Goal: Task Accomplishment & Management: Manage account settings

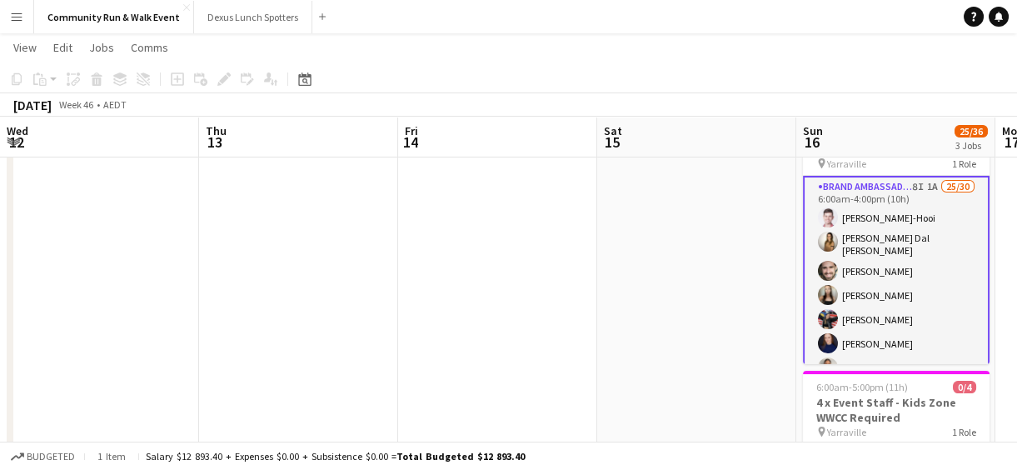
scroll to position [0, 573]
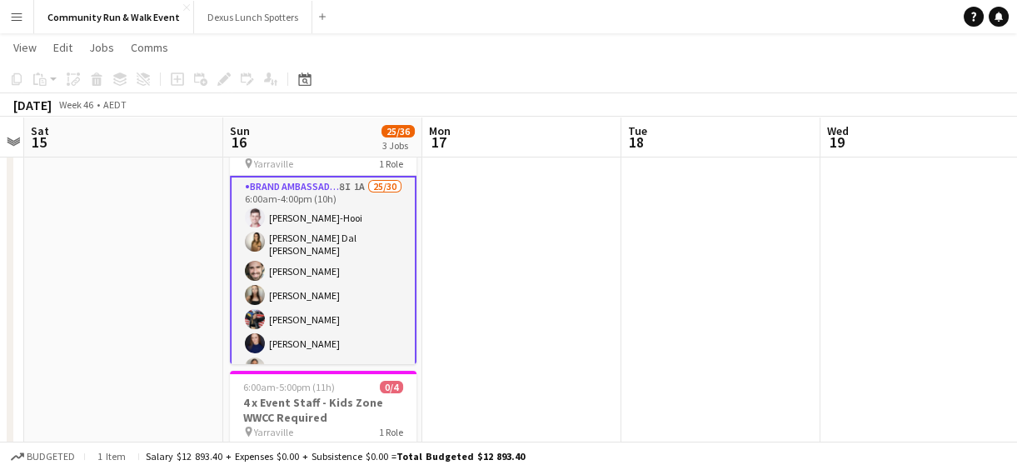
drag, startPoint x: 0, startPoint y: 0, endPoint x: 12, endPoint y: 15, distance: 19.5
click at [12, 15] on app-icon "Menu" at bounding box center [16, 16] width 13 height 13
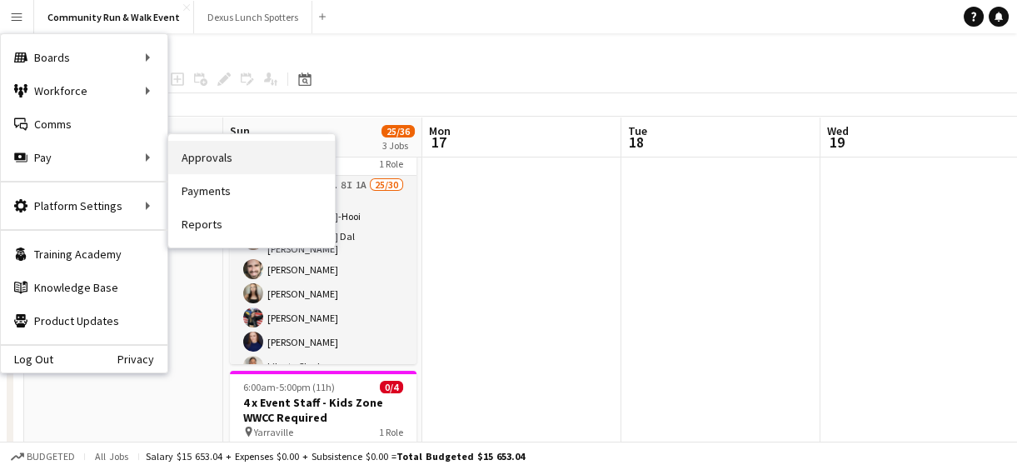
click at [220, 158] on link "Approvals" at bounding box center [251, 157] width 167 height 33
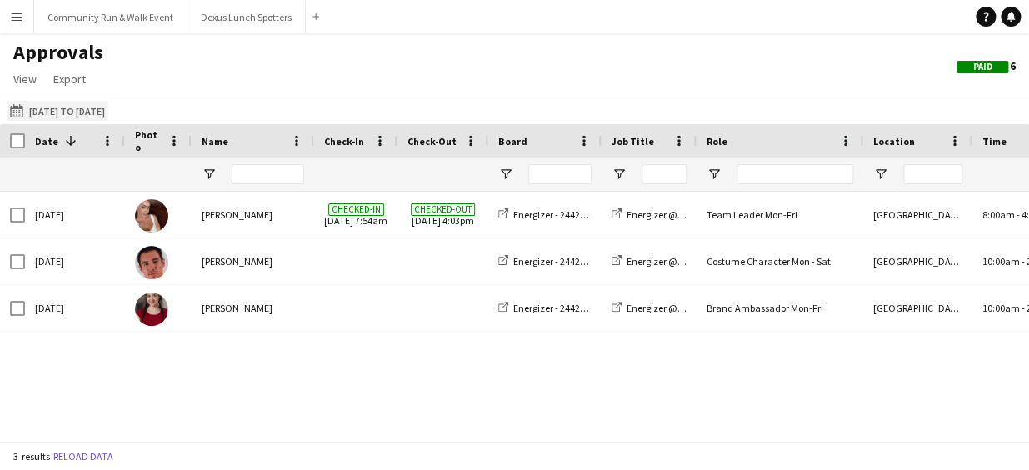
click at [26, 109] on app-icon "[DATE] to [DATE]" at bounding box center [19, 110] width 19 height 13
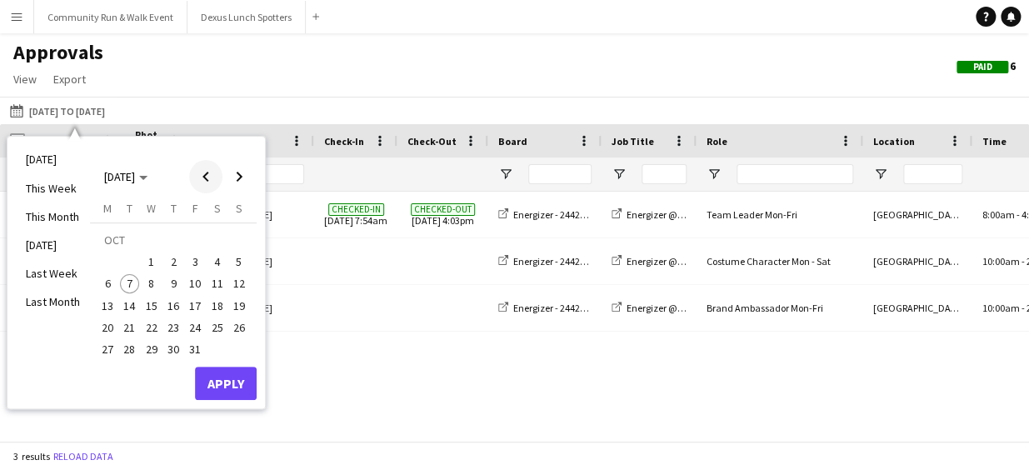
click at [200, 177] on span "Previous month" at bounding box center [205, 176] width 33 height 33
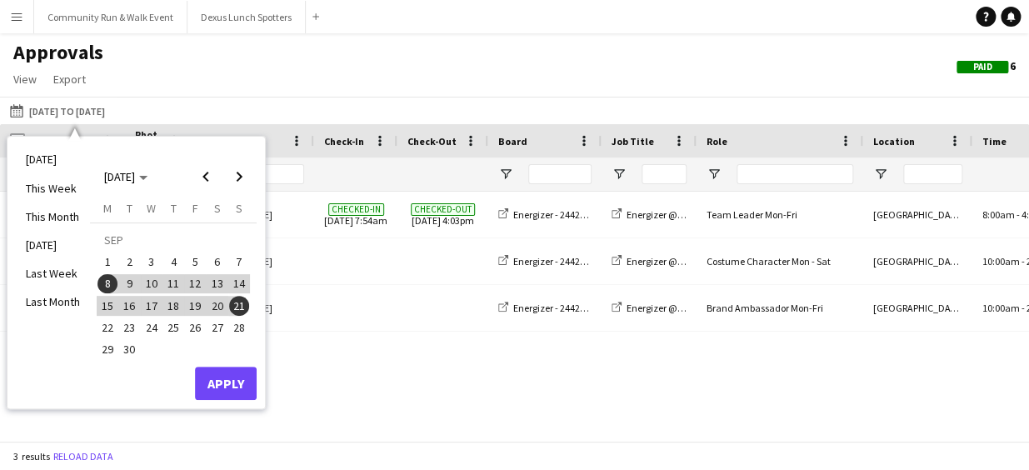
click at [111, 329] on span "22" at bounding box center [107, 327] width 20 height 20
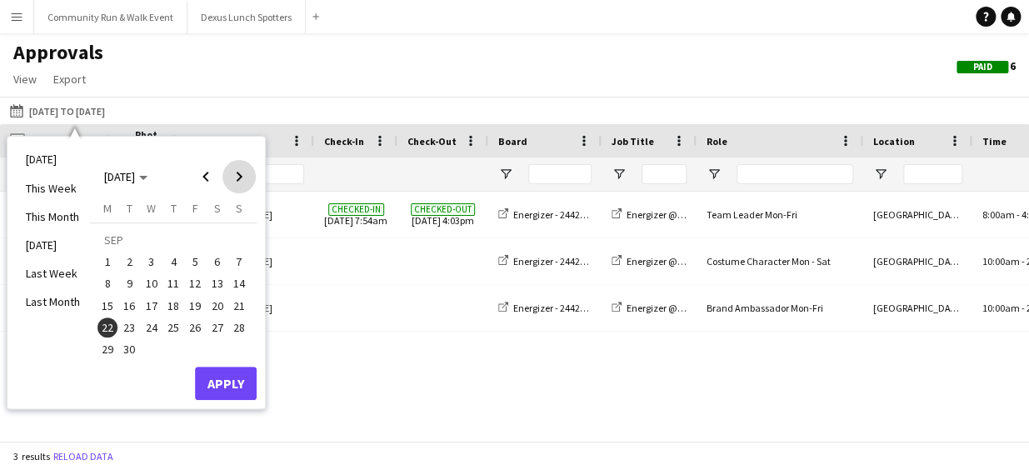
click at [231, 176] on span "Next month" at bounding box center [238, 176] width 33 height 33
click at [237, 254] on span "5" at bounding box center [239, 262] width 20 height 20
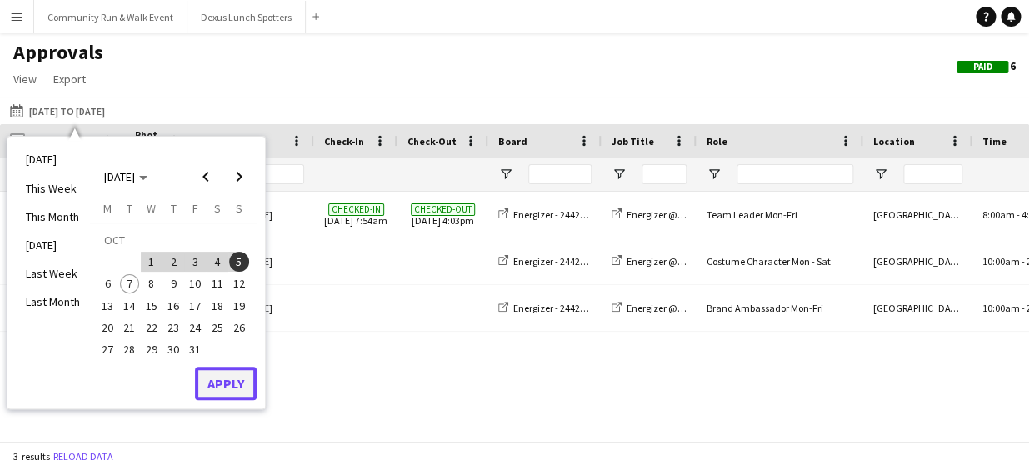
click at [236, 379] on button "Apply" at bounding box center [226, 382] width 62 height 33
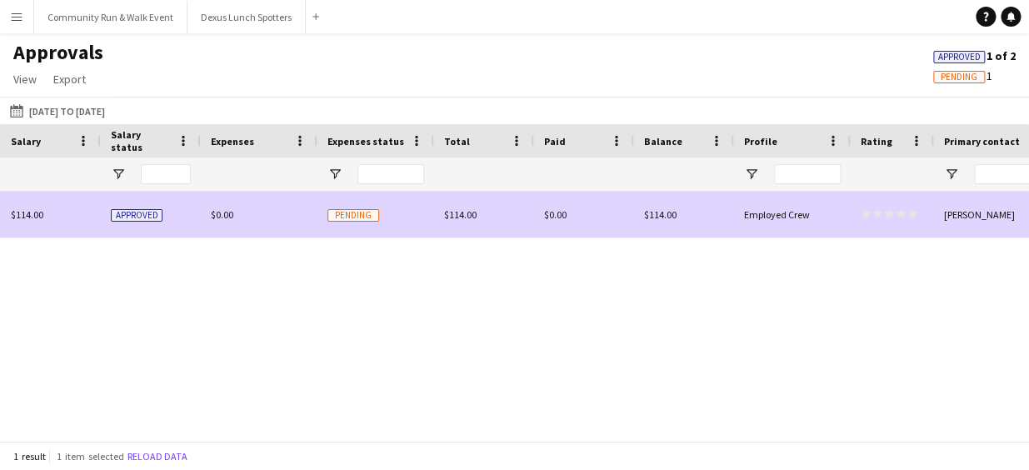
click at [333, 212] on span "Pending" at bounding box center [353, 215] width 52 height 12
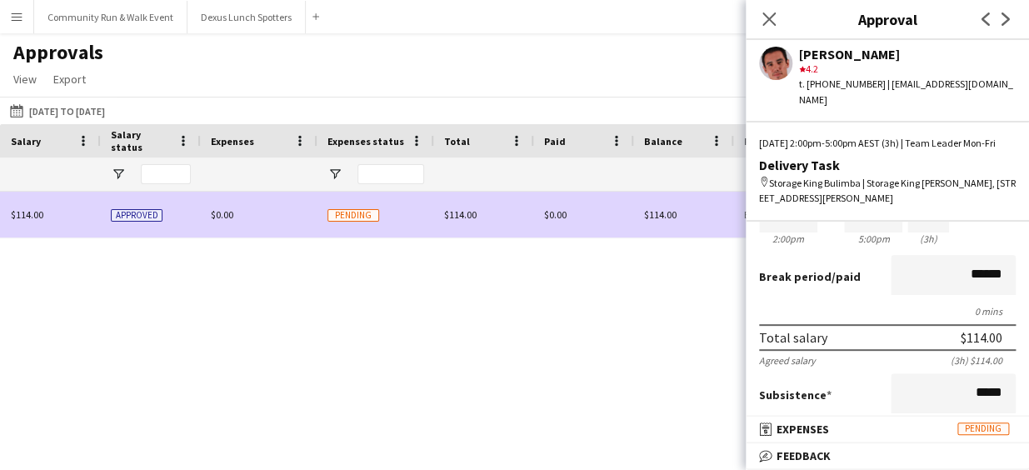
scroll to position [114, 0]
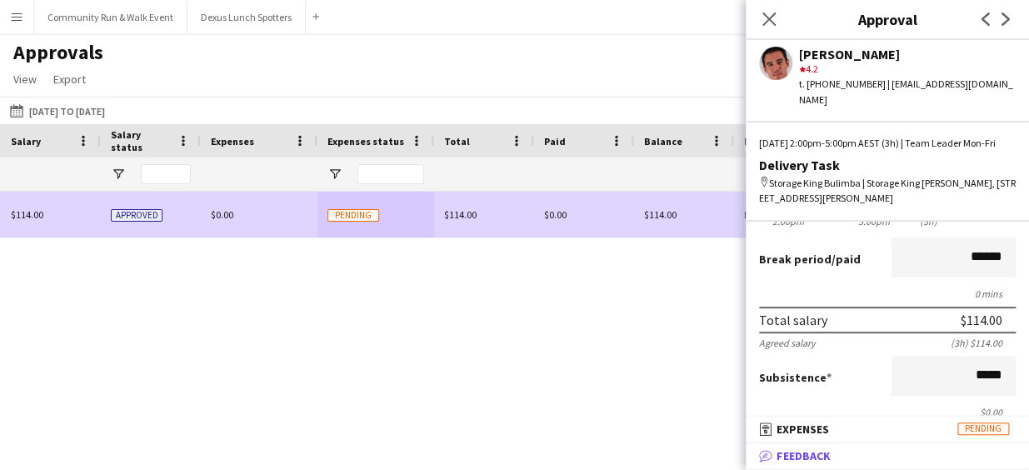
click at [802, 450] on span "Feedback" at bounding box center [803, 455] width 54 height 15
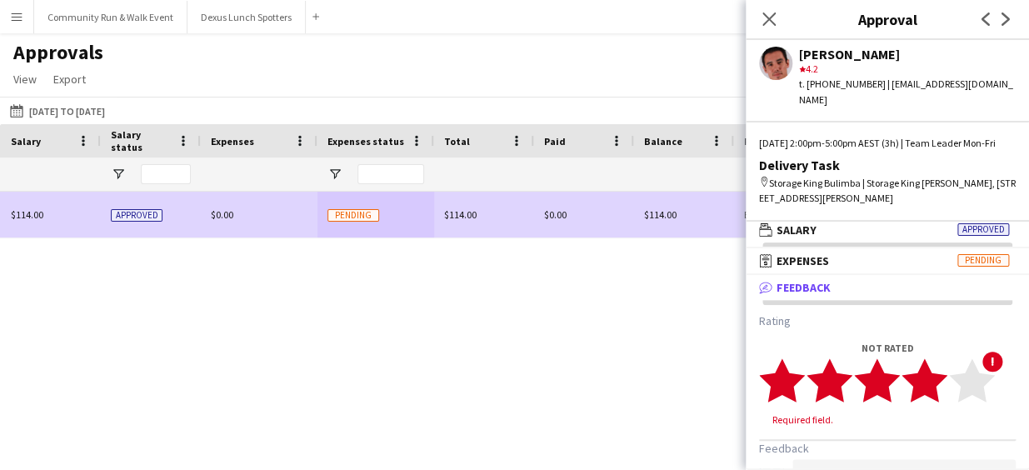
drag, startPoint x: 924, startPoint y: 366, endPoint x: 938, endPoint y: 388, distance: 26.1
click at [938, 388] on app-stars-rating "star star star star star star star star star star" at bounding box center [877, 380] width 236 height 46
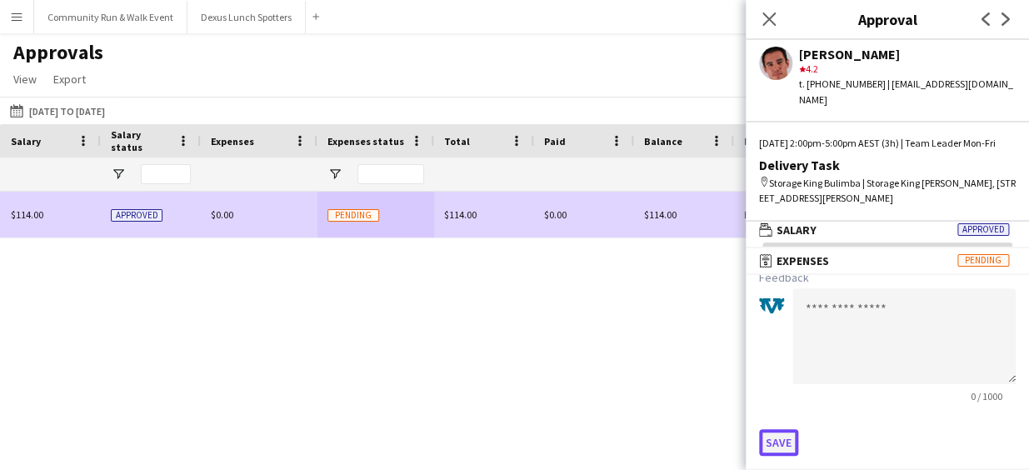
click at [769, 449] on button "Save" at bounding box center [778, 442] width 39 height 27
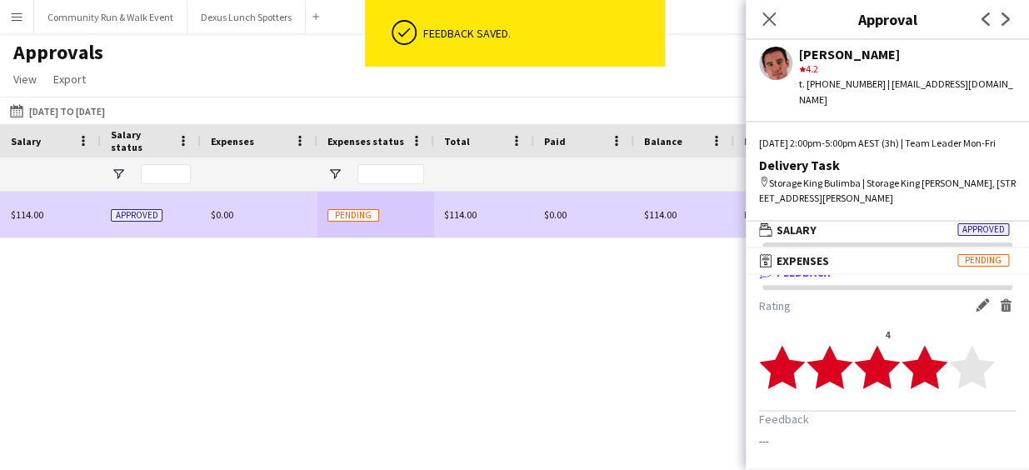
click at [631, 334] on div "Timezone [GEOGRAPHIC_DATA] Salary status Expenses" at bounding box center [514, 282] width 1029 height 316
click at [765, 14] on icon "Close pop-in" at bounding box center [768, 19] width 16 height 16
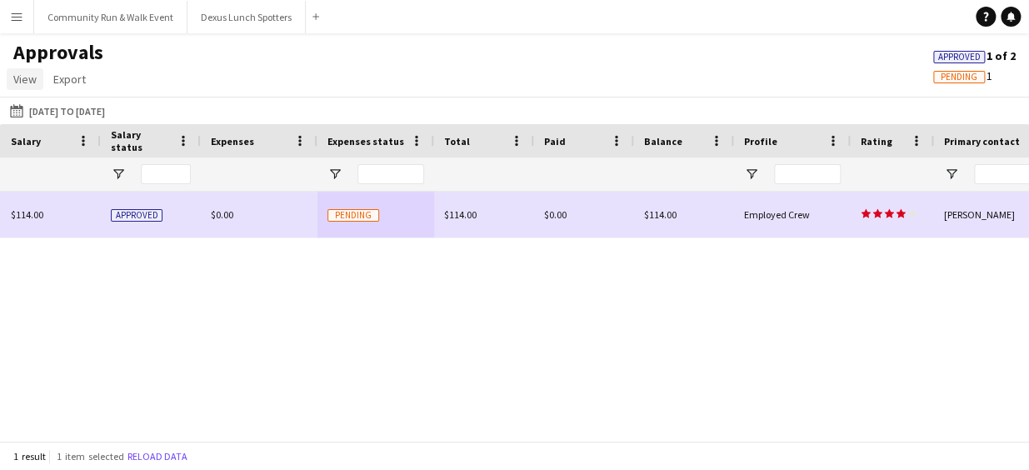
click at [25, 79] on span "View" at bounding box center [24, 79] width 23 height 15
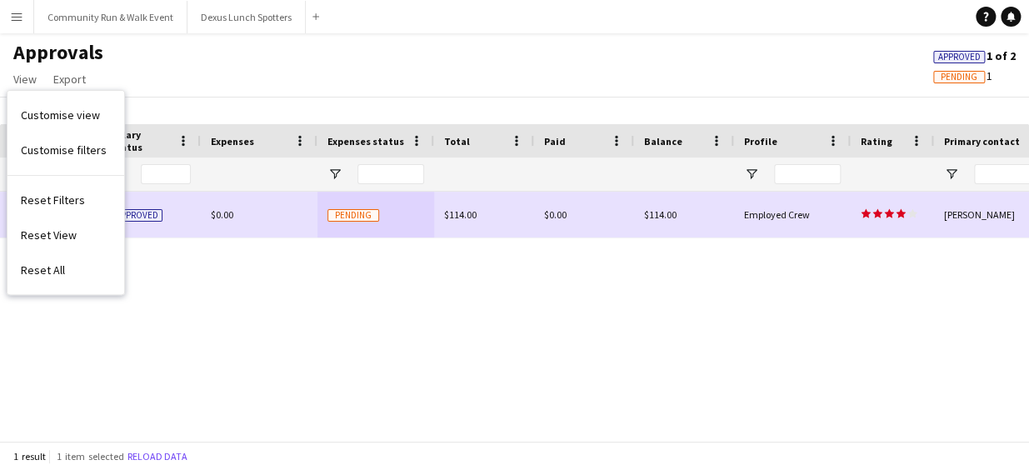
click at [241, 85] on div "Approvals View Customise view Customise filters Reset Filters Reset View Reset …" at bounding box center [514, 68] width 1029 height 57
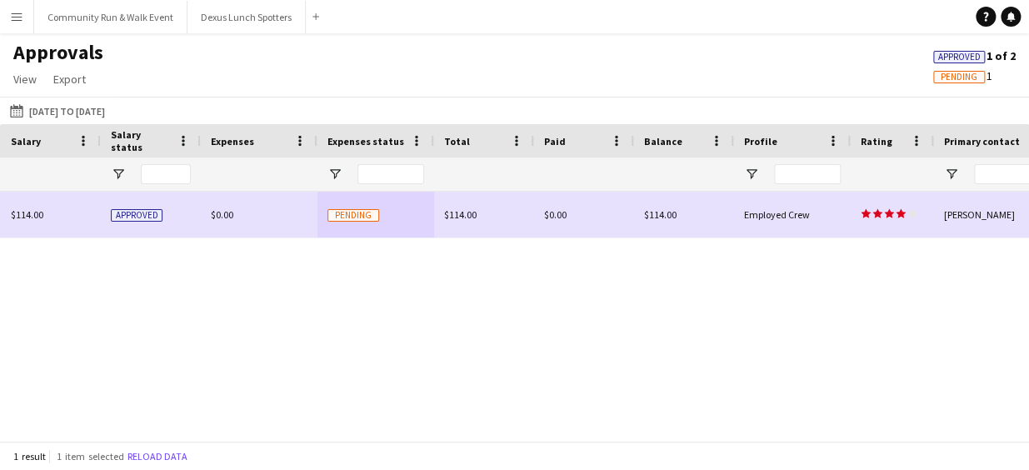
scroll to position [0, 422]
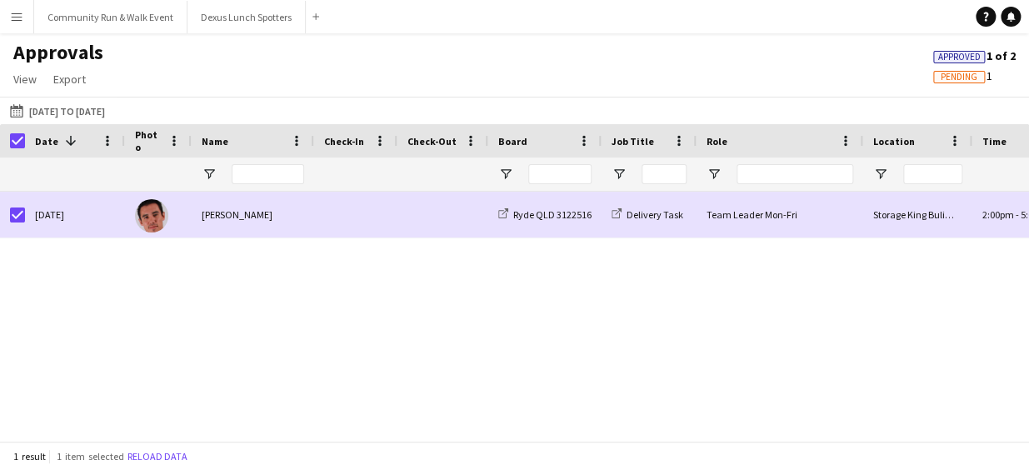
click at [12, 10] on app-icon "Menu" at bounding box center [16, 16] width 13 height 13
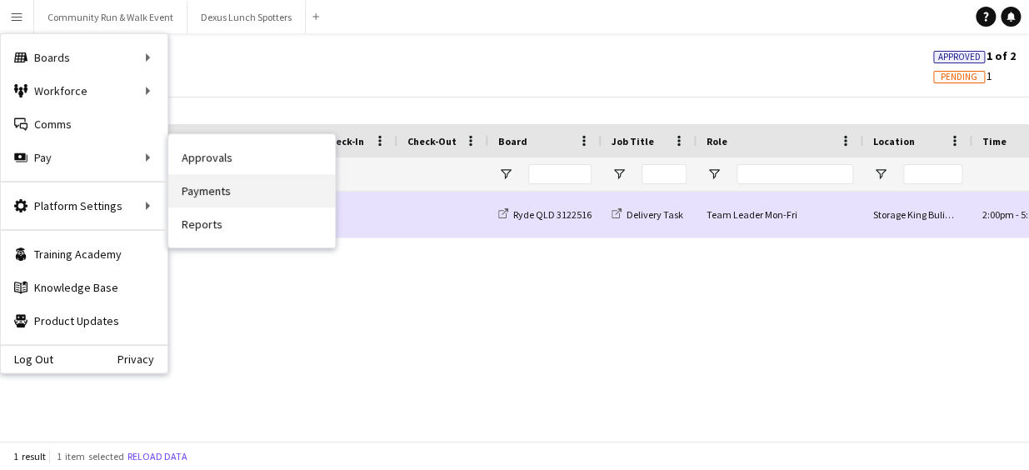
click at [255, 187] on link "Payments" at bounding box center [251, 190] width 167 height 33
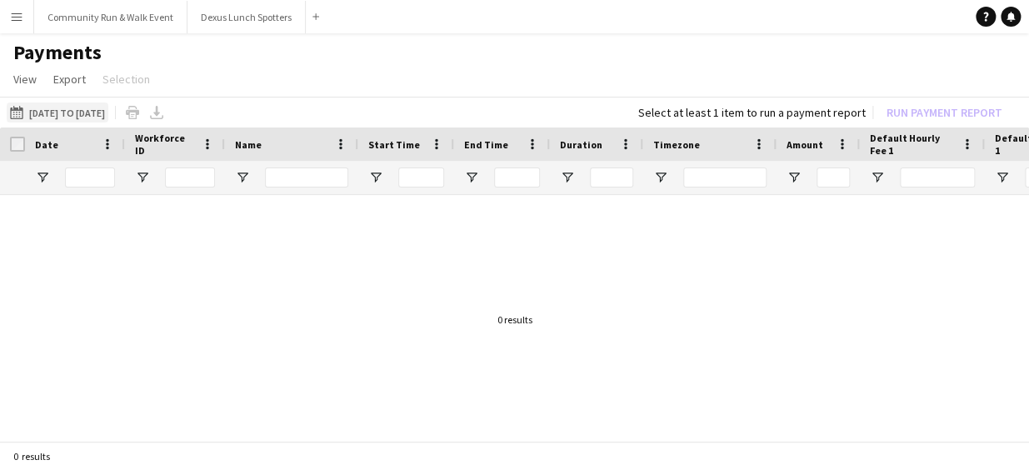
click at [87, 111] on button "[DATE] to [DATE] [DATE] to [DATE]" at bounding box center [58, 112] width 102 height 20
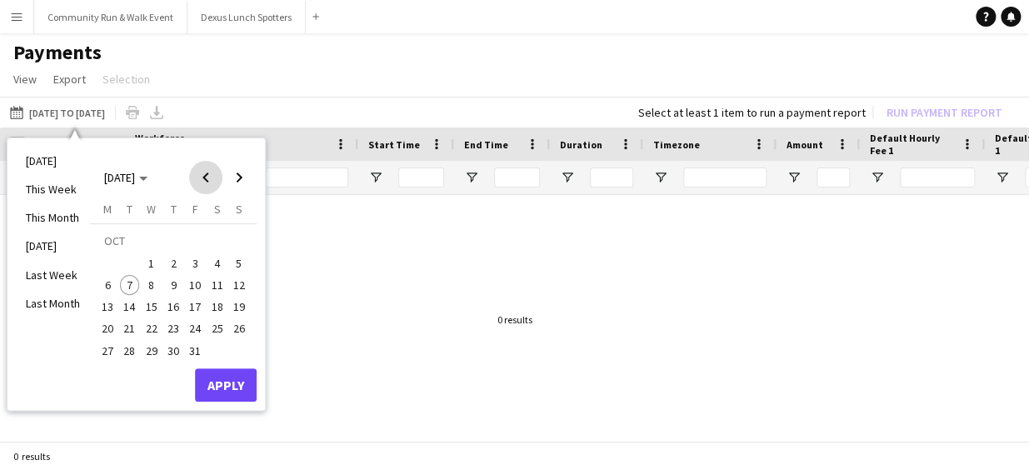
click at [205, 188] on span "Previous month" at bounding box center [205, 177] width 33 height 33
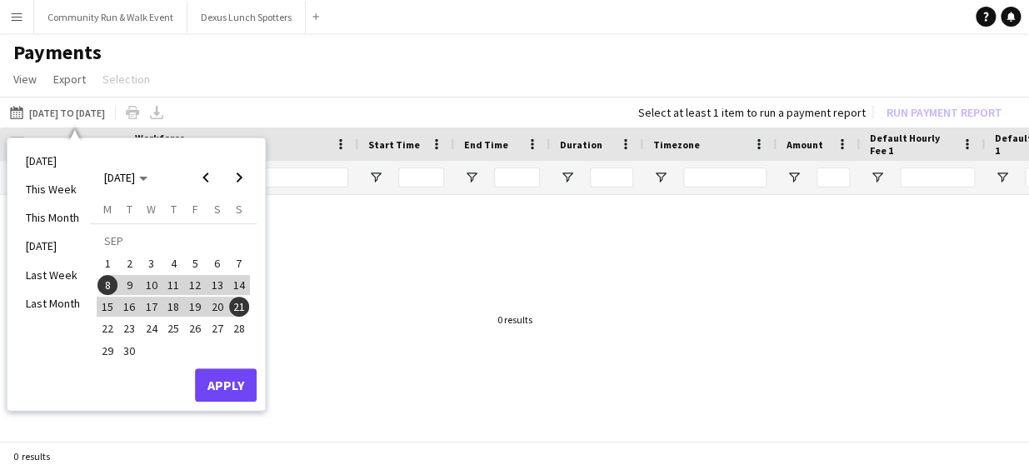
click at [104, 319] on span "22" at bounding box center [107, 329] width 20 height 20
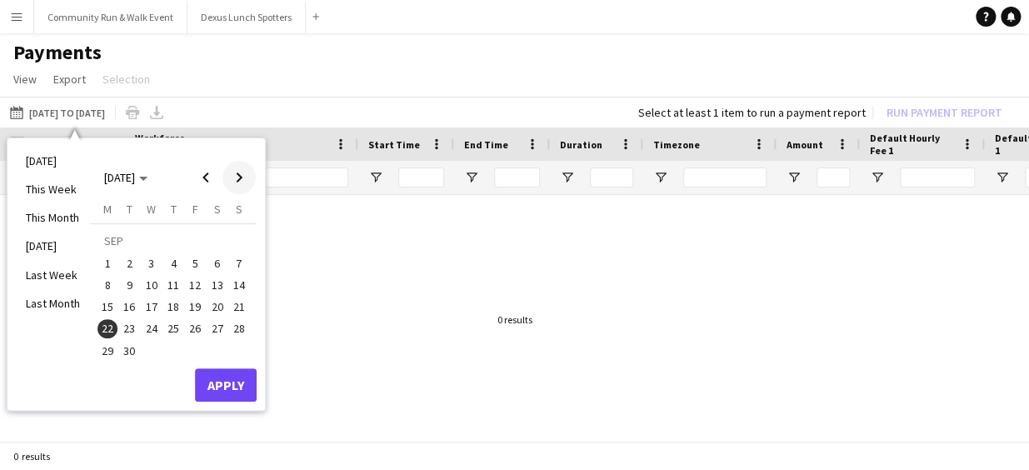
click at [242, 177] on span "Next month" at bounding box center [238, 177] width 33 height 33
click at [242, 267] on span "5" at bounding box center [239, 263] width 20 height 20
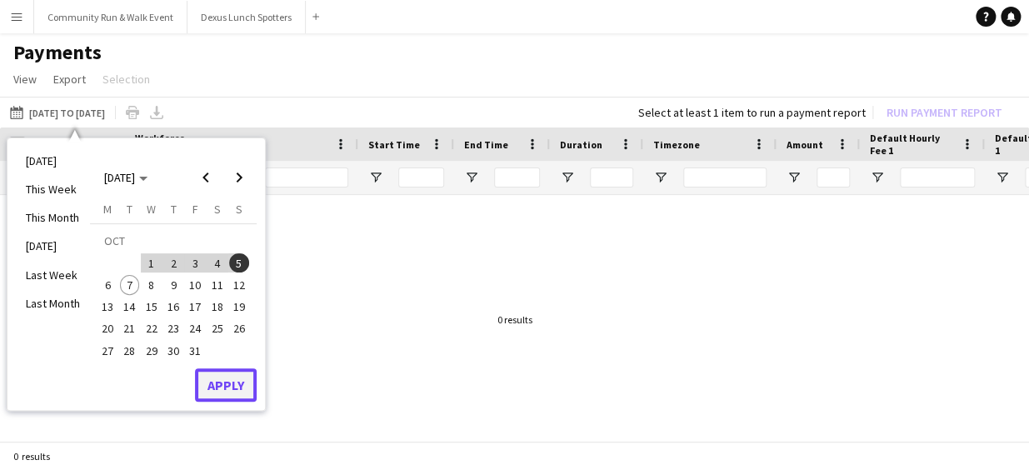
click at [242, 372] on button "Apply" at bounding box center [226, 384] width 62 height 33
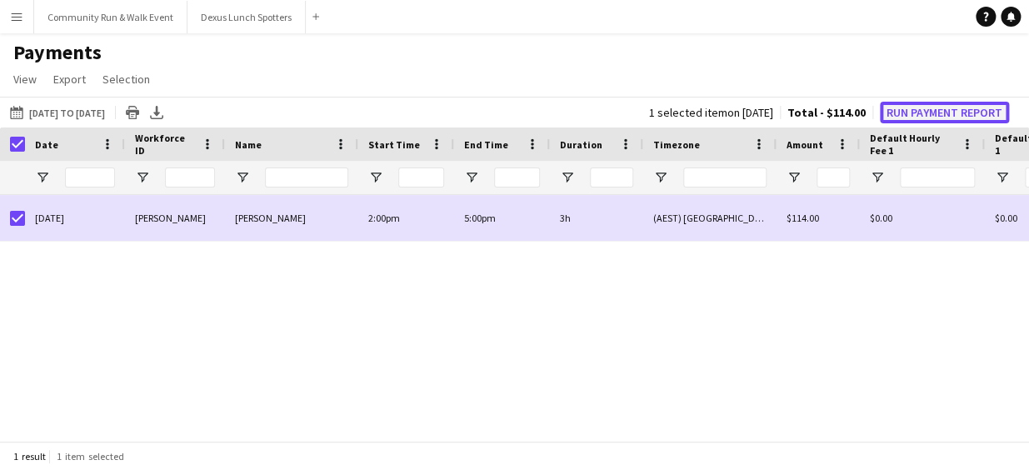
click at [946, 110] on button "Run Payment Report" at bounding box center [943, 113] width 129 height 22
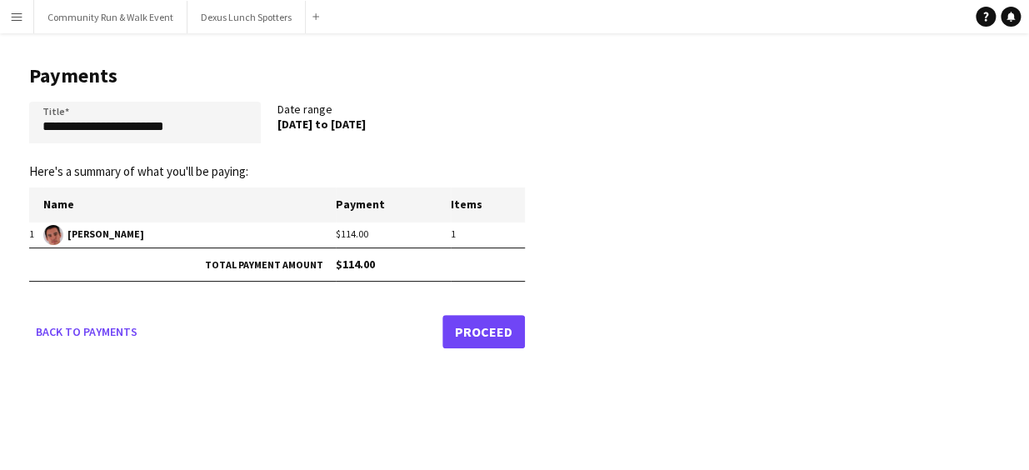
click at [475, 338] on link "Proceed" at bounding box center [483, 331] width 82 height 33
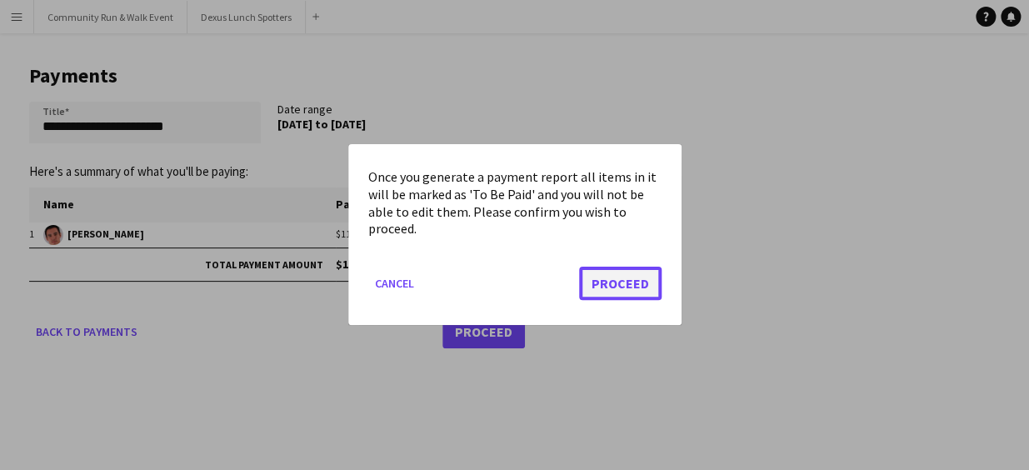
click at [621, 281] on button "Proceed" at bounding box center [620, 283] width 82 height 33
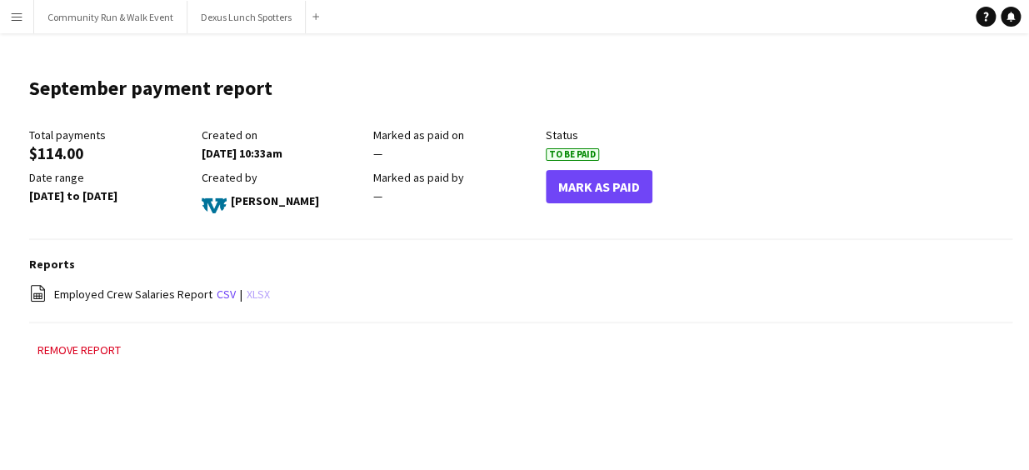
click at [254, 297] on link "xlsx" at bounding box center [258, 293] width 23 height 15
click at [16, 24] on button "Menu" at bounding box center [16, 16] width 33 height 33
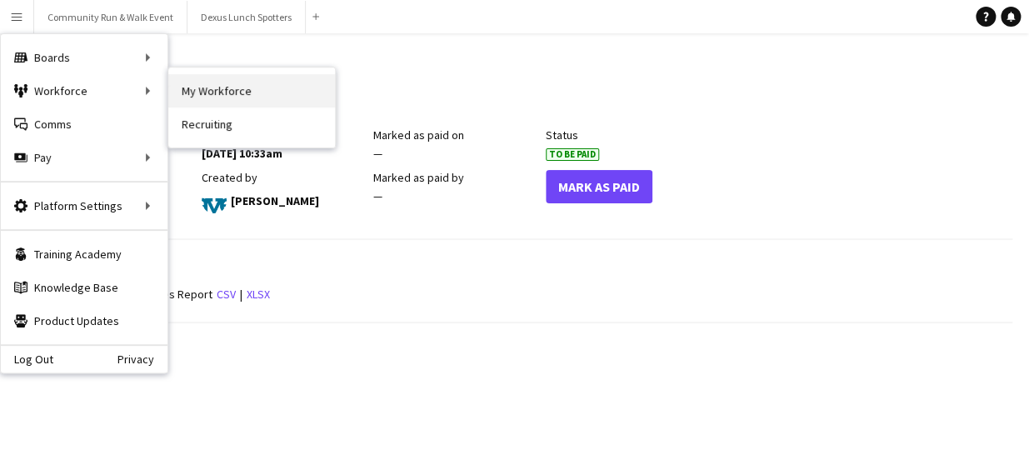
click at [201, 92] on link "My Workforce" at bounding box center [251, 90] width 167 height 33
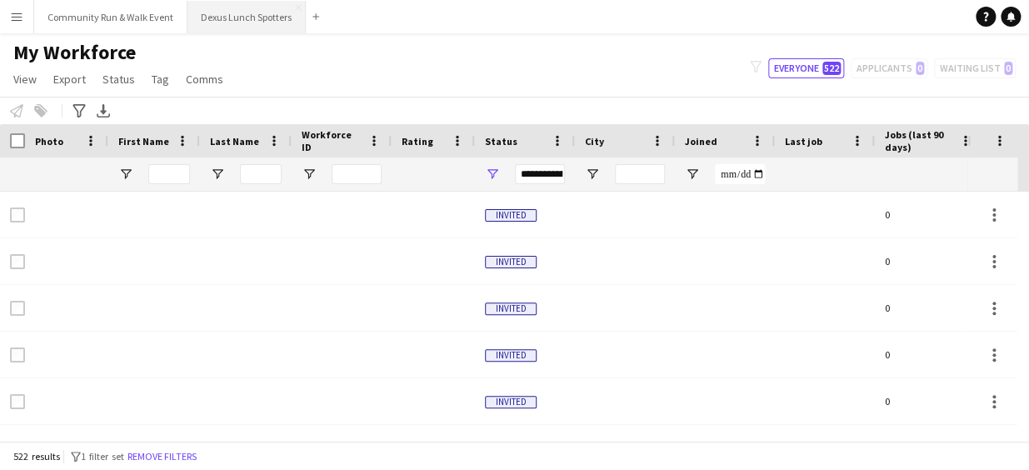
click at [206, 17] on button "Dexus Lunch Spotters Close" at bounding box center [246, 17] width 118 height 32
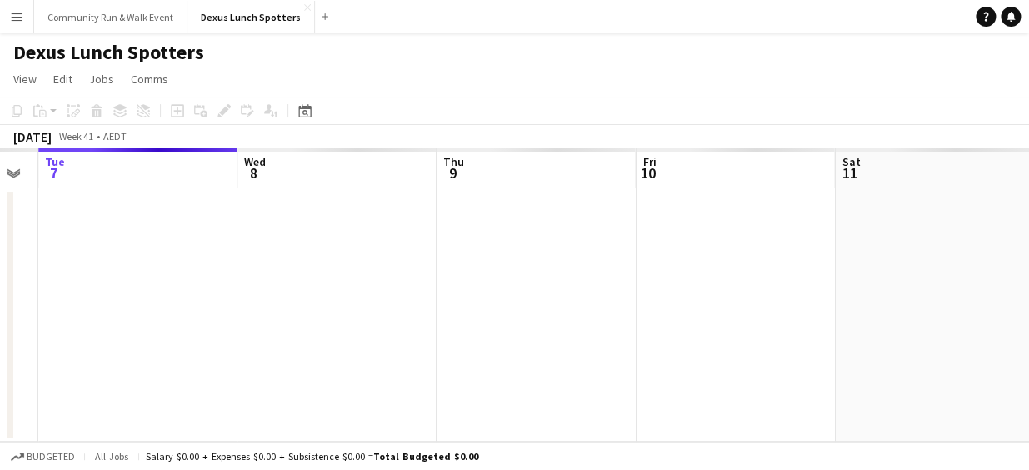
drag, startPoint x: 432, startPoint y: 119, endPoint x: 225, endPoint y: 275, distance: 259.3
click at [225, 275] on app-calendar-viewport "Sat 4 Sun 5 Mon 6 Tue 7 Wed 8 Thu 9 Fri 10 Sat 11 Sun 12 Mon 13 Tue 14" at bounding box center [514, 294] width 1029 height 293
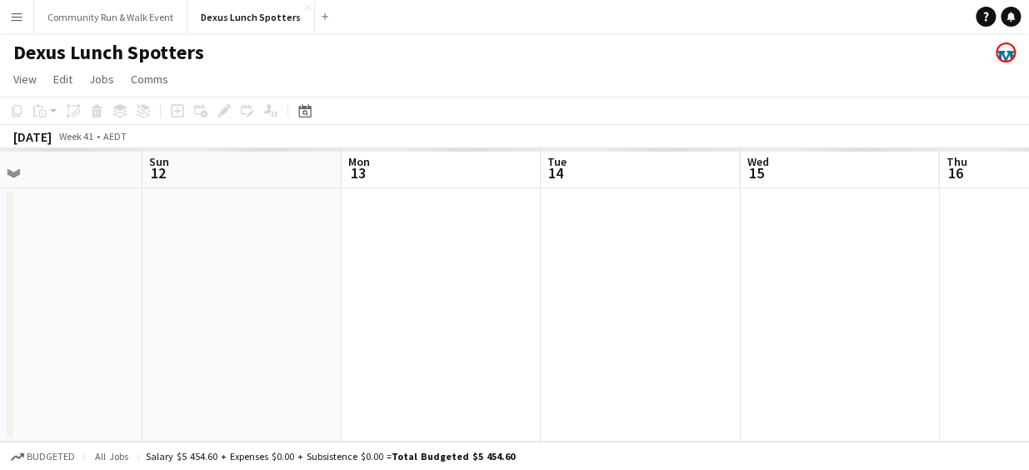
drag, startPoint x: 386, startPoint y: 310, endPoint x: 325, endPoint y: 316, distance: 62.0
click at [325, 316] on app-calendar-viewport "Thu 9 Fri 10 Sat 11 Sun 12 Mon 13 Tue 14 Wed 15 Thu 16 Fri 17 Sat 18 Sun 19" at bounding box center [514, 294] width 1029 height 293
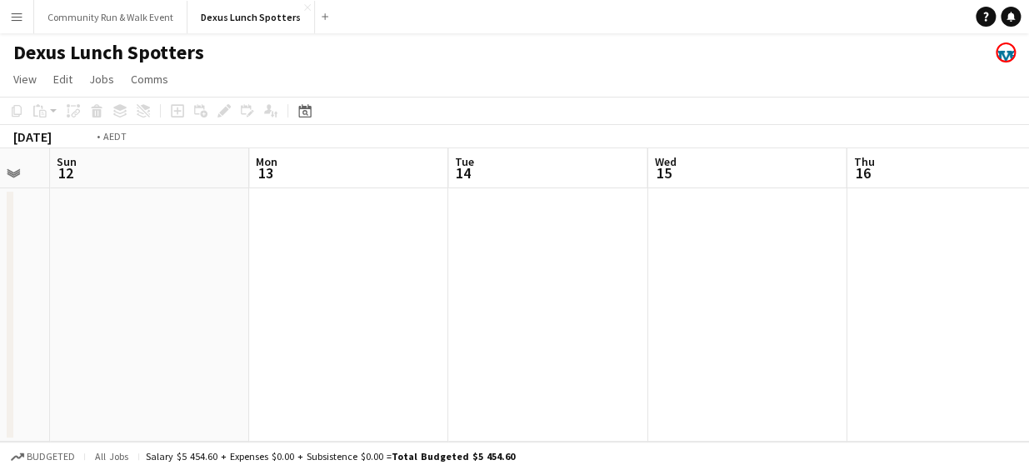
drag, startPoint x: 898, startPoint y: 260, endPoint x: 361, endPoint y: 245, distance: 536.6
click at [361, 245] on app-calendar-viewport "Thu 9 Fri 10 Sat 11 Sun 12 Mon 13 Tue 14 Wed 15 Thu 16 Fri 17 Sat 18 Sun 19" at bounding box center [514, 294] width 1029 height 293
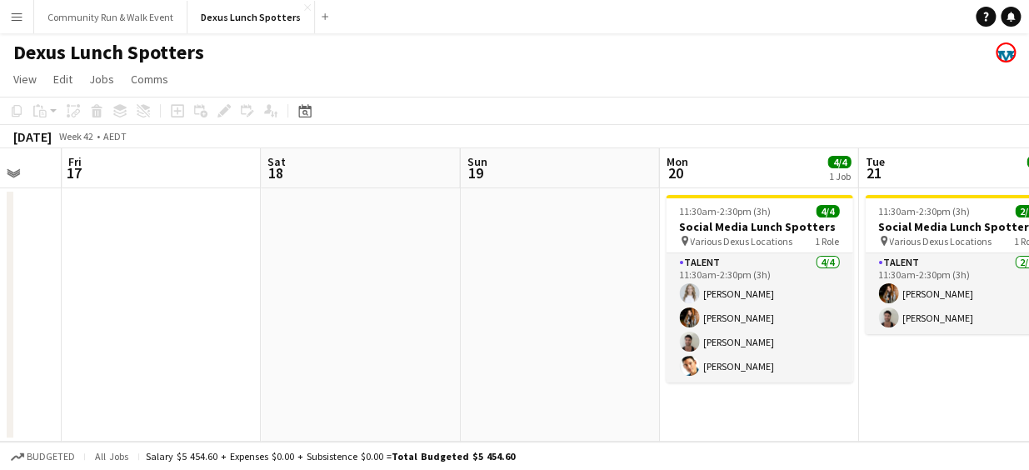
drag, startPoint x: 815, startPoint y: 317, endPoint x: 283, endPoint y: 291, distance: 532.0
click at [283, 291] on app-calendar-viewport "Mon 13 Tue 14 Wed 15 Thu 16 Fri 17 Sat 18 Sun 19 Mon 20 4/4 1 Job Tue 21 2/2 1 …" at bounding box center [514, 294] width 1029 height 293
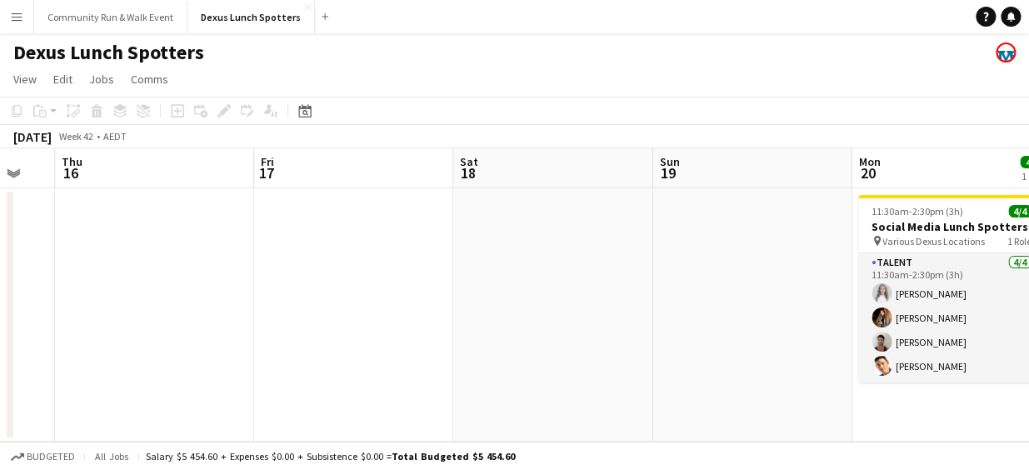
drag, startPoint x: 405, startPoint y: 306, endPoint x: 142, endPoint y: 268, distance: 265.9
click at [142, 268] on app-calendar-viewport "Mon 13 Tue 14 Wed 15 Thu 16 Fri 17 Sat 18 Sun 19 Mon 20 4/4 1 Job Tue 21 2/2 1 …" at bounding box center [514, 294] width 1029 height 293
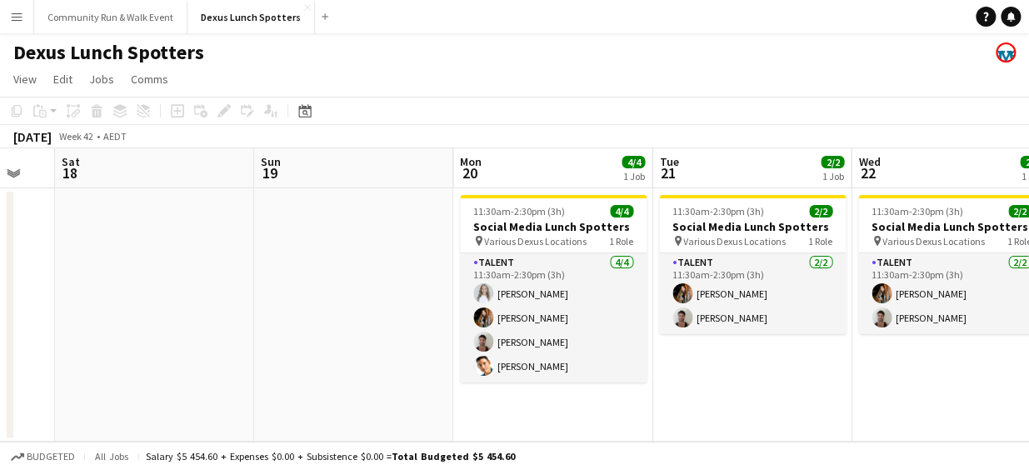
scroll to position [0, 600]
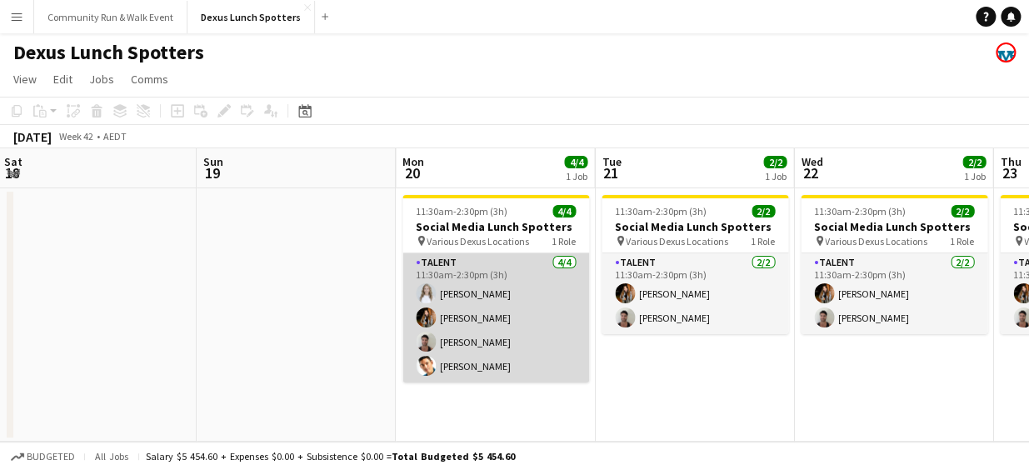
click at [445, 313] on app-card-role "Talent [DATE] 11:30am-2:30pm (3h) [PERSON_NAME] J Ma [PERSON_NAME] [PERSON_NAME]" at bounding box center [495, 317] width 187 height 129
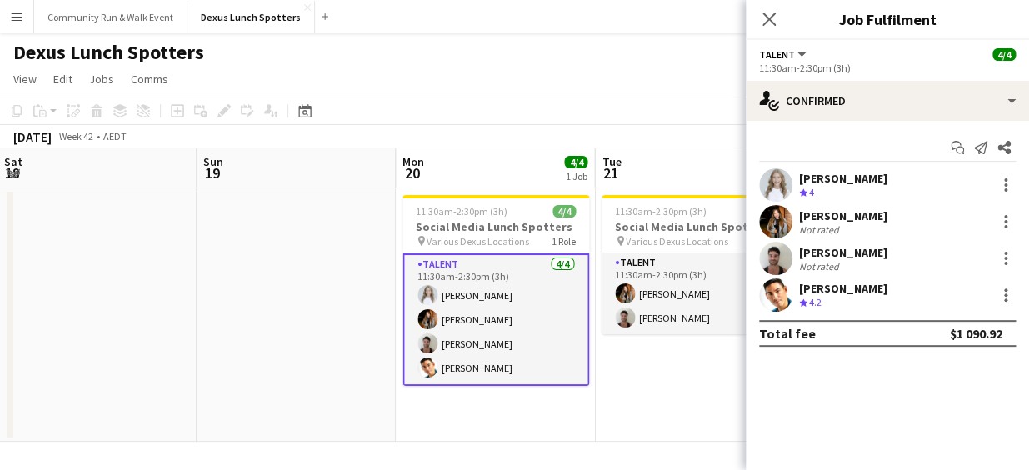
click at [771, 177] on app-user-avatar at bounding box center [775, 184] width 33 height 33
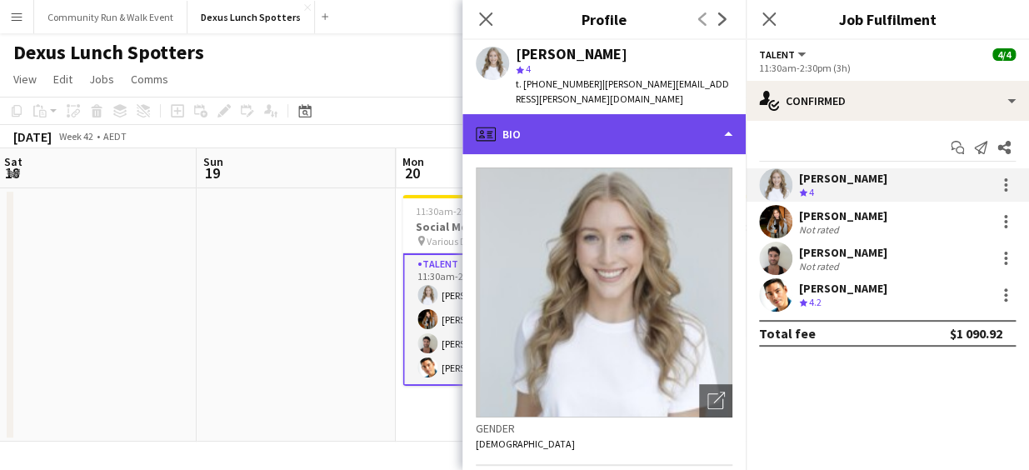
click at [624, 129] on div "profile Bio" at bounding box center [603, 134] width 283 height 40
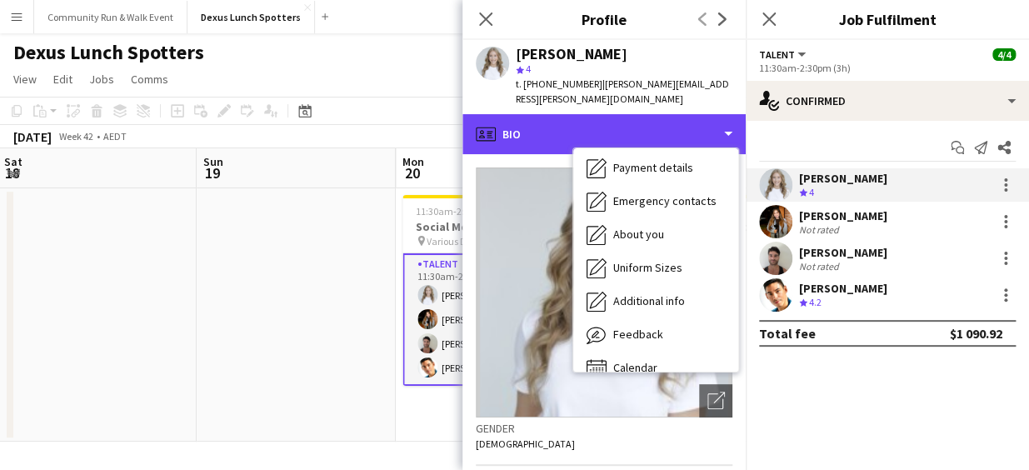
scroll to position [141, 0]
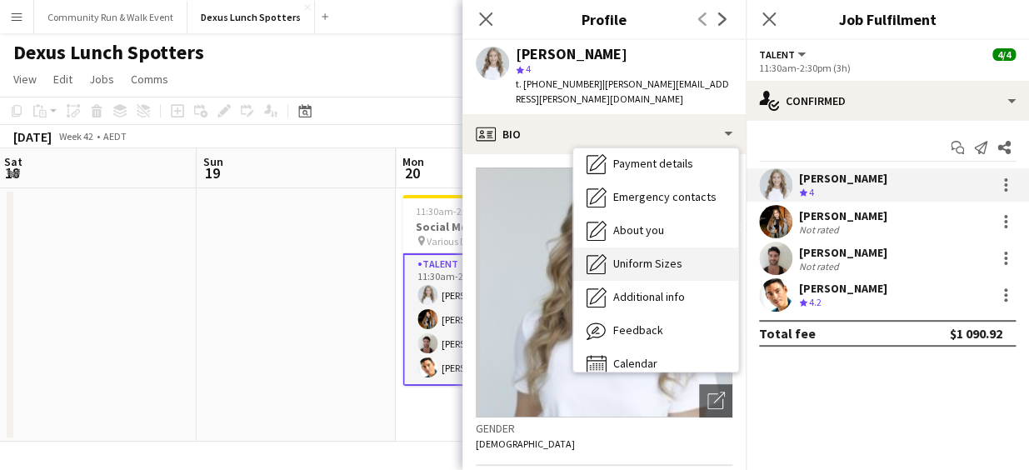
click at [647, 256] on span "Uniform Sizes" at bounding box center [647, 263] width 69 height 15
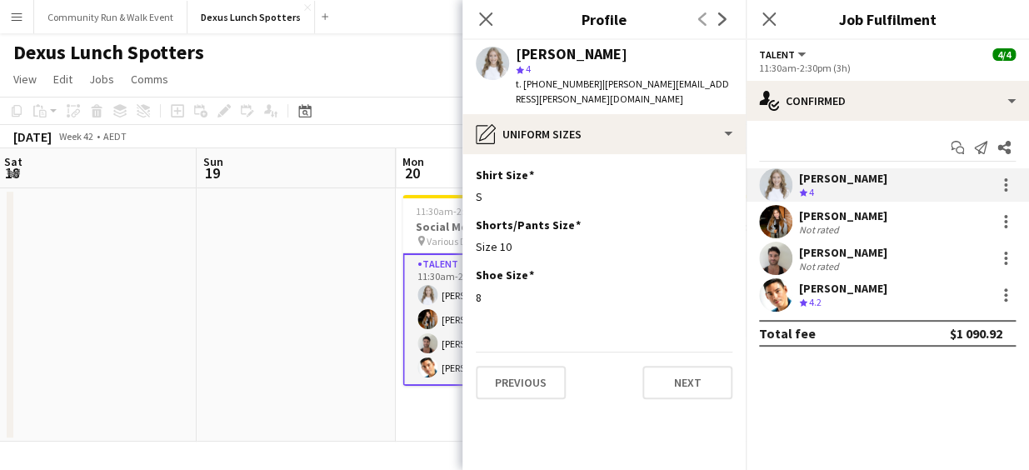
click at [421, 316] on app-user-avatar at bounding box center [427, 319] width 20 height 20
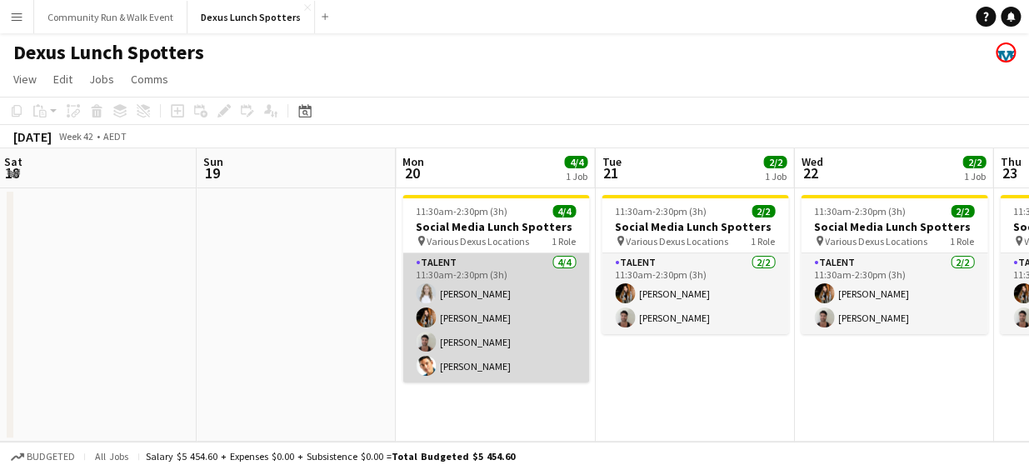
click at [421, 316] on app-user-avatar at bounding box center [426, 317] width 20 height 20
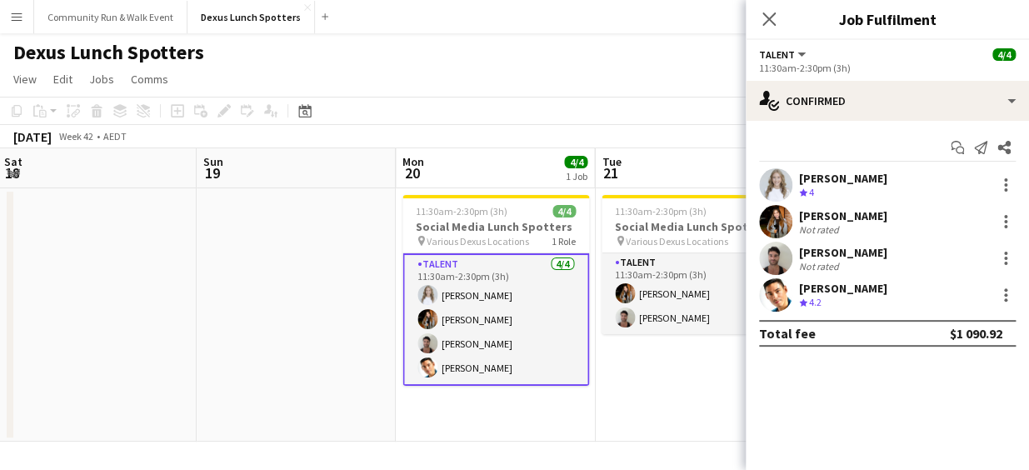
click at [766, 221] on app-user-avatar at bounding box center [775, 221] width 33 height 33
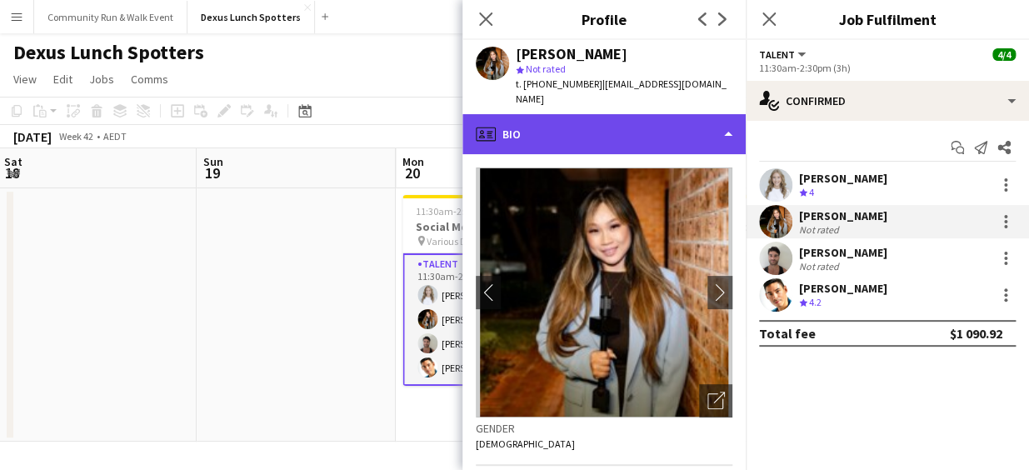
click at [596, 114] on div "profile Bio" at bounding box center [603, 134] width 283 height 40
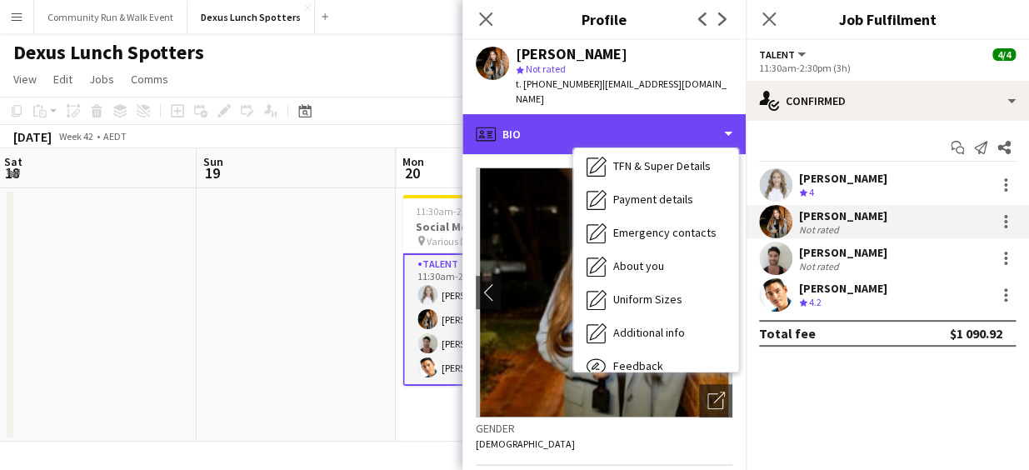
scroll to position [108, 0]
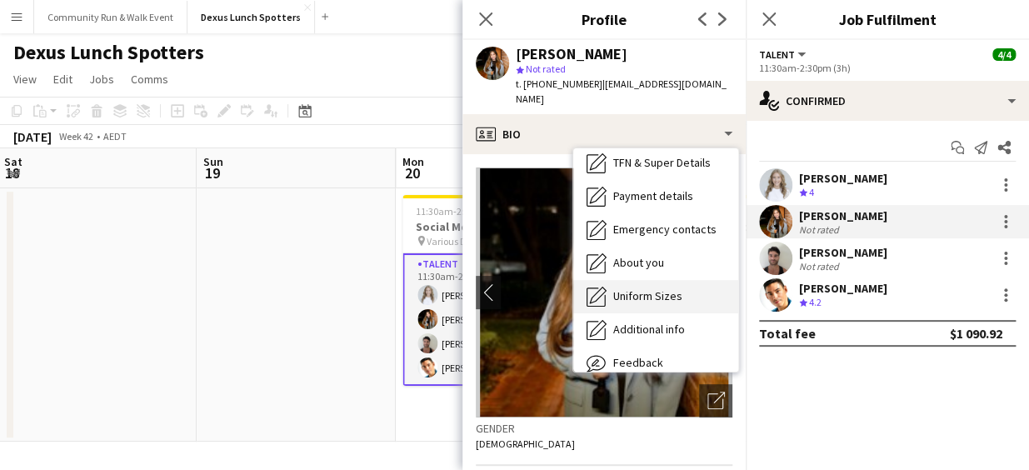
click at [648, 287] on div "Uniform Sizes Uniform Sizes" at bounding box center [655, 296] width 165 height 33
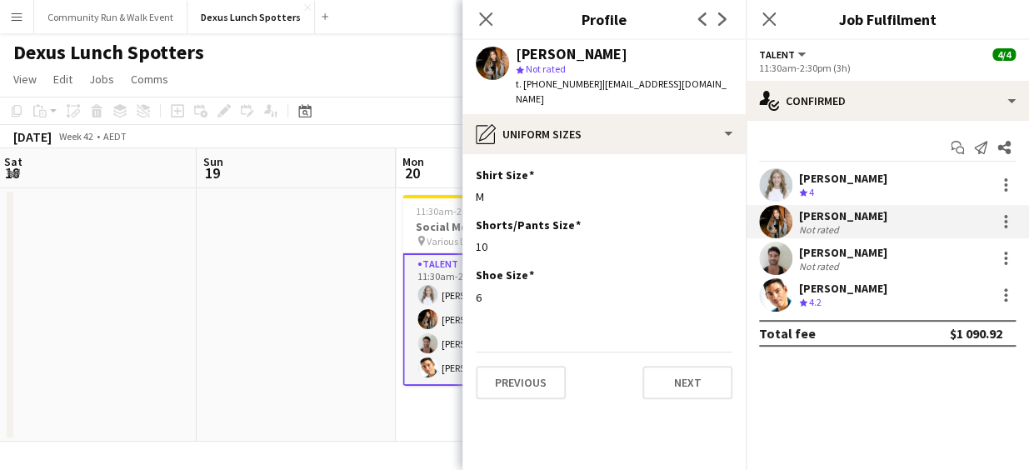
click at [790, 272] on div at bounding box center [775, 258] width 33 height 33
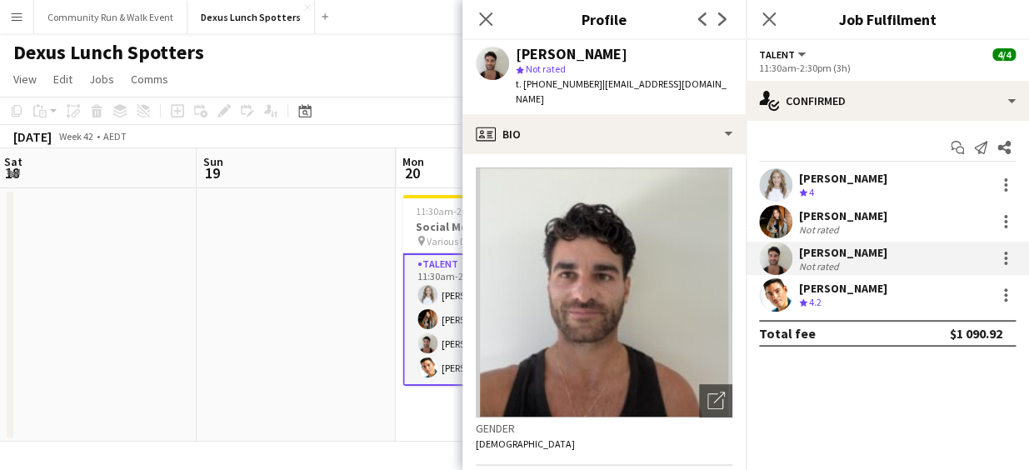
click at [624, 97] on div "[PERSON_NAME] star Not rated t. [PHONE_NUMBER] | [EMAIL_ADDRESS][DOMAIN_NAME]" at bounding box center [603, 77] width 283 height 74
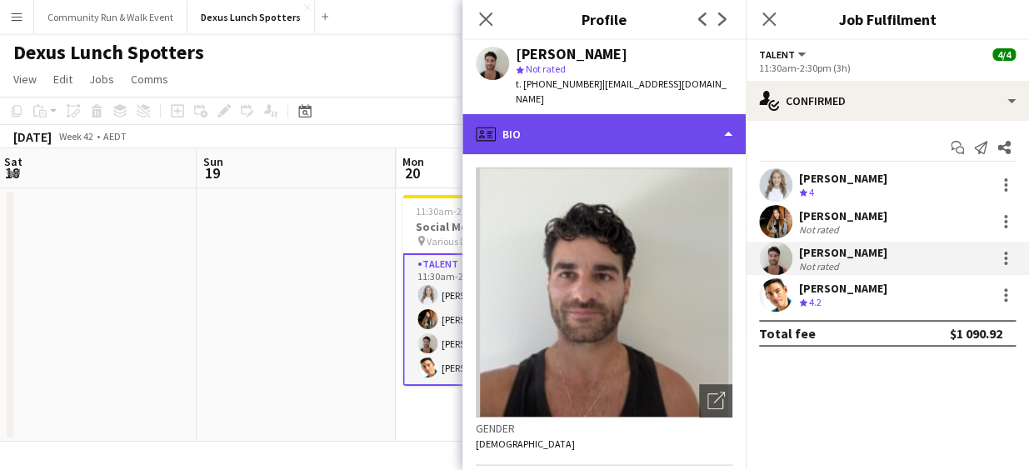
click at [621, 118] on div "profile Bio" at bounding box center [603, 134] width 283 height 40
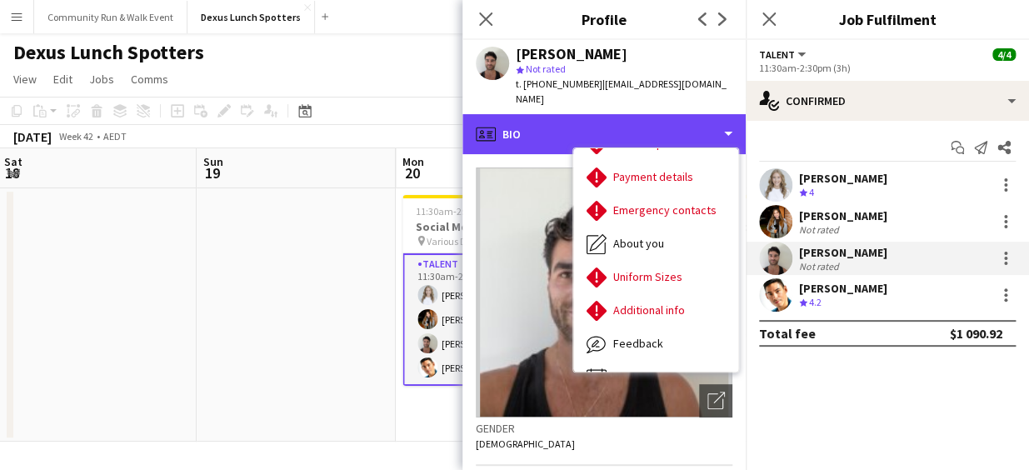
scroll to position [132, 0]
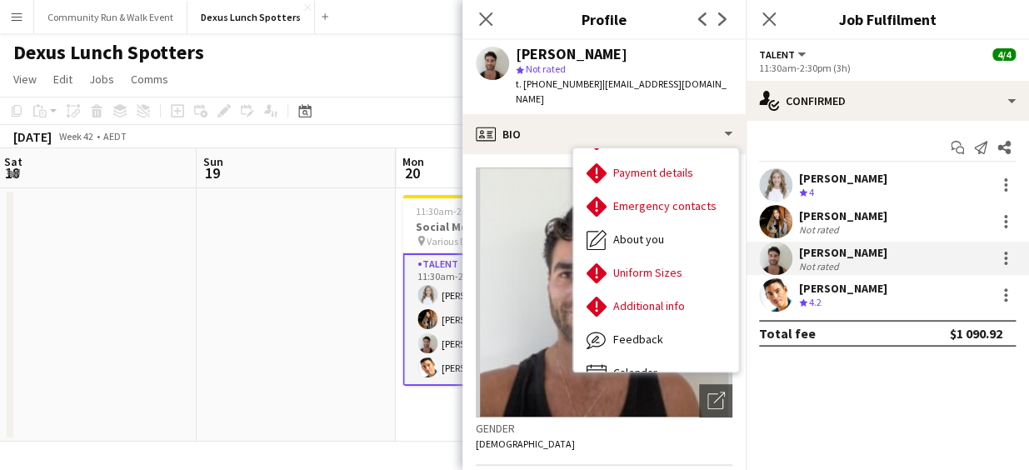
click at [773, 294] on app-user-avatar at bounding box center [775, 294] width 33 height 33
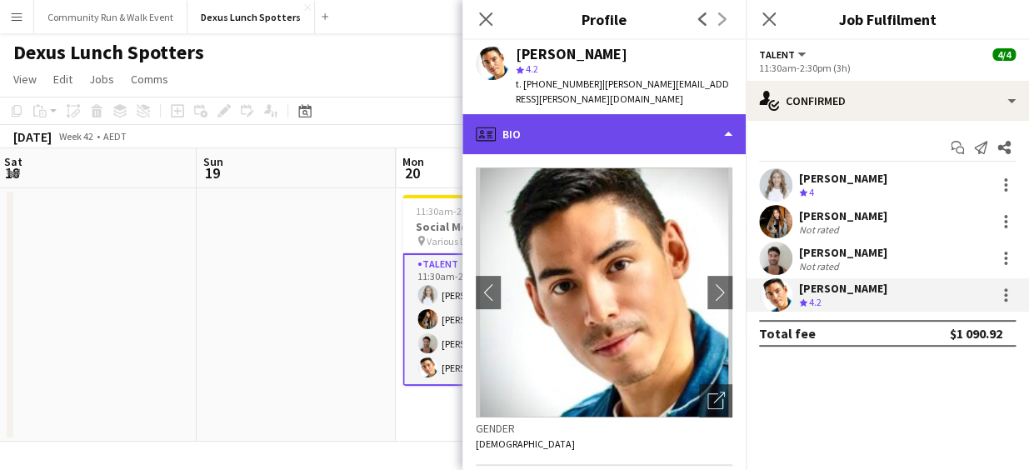
click at [657, 114] on div "profile Bio" at bounding box center [603, 134] width 283 height 40
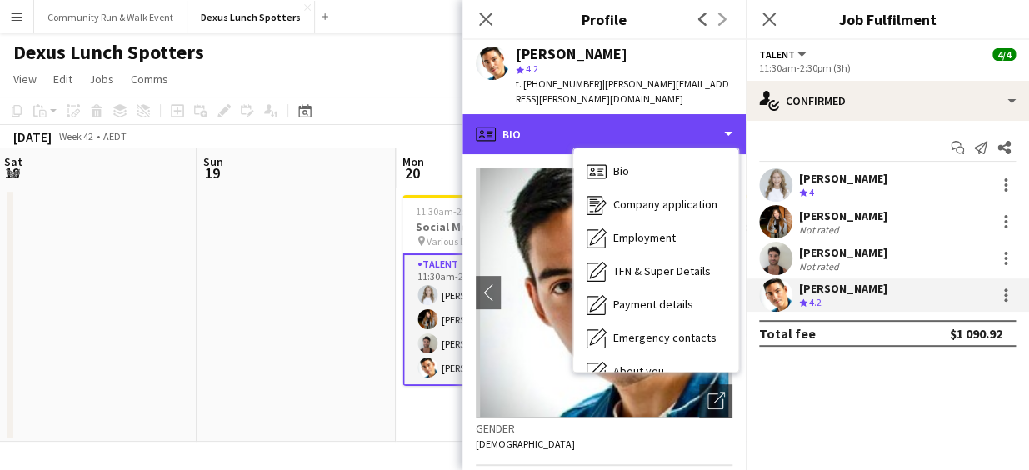
scroll to position [92, 0]
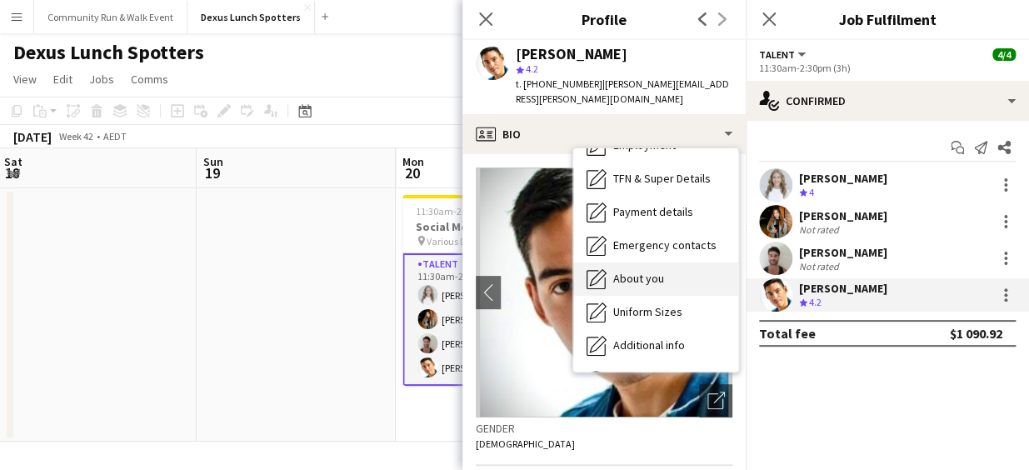
click at [667, 277] on div "About you About you" at bounding box center [655, 278] width 165 height 33
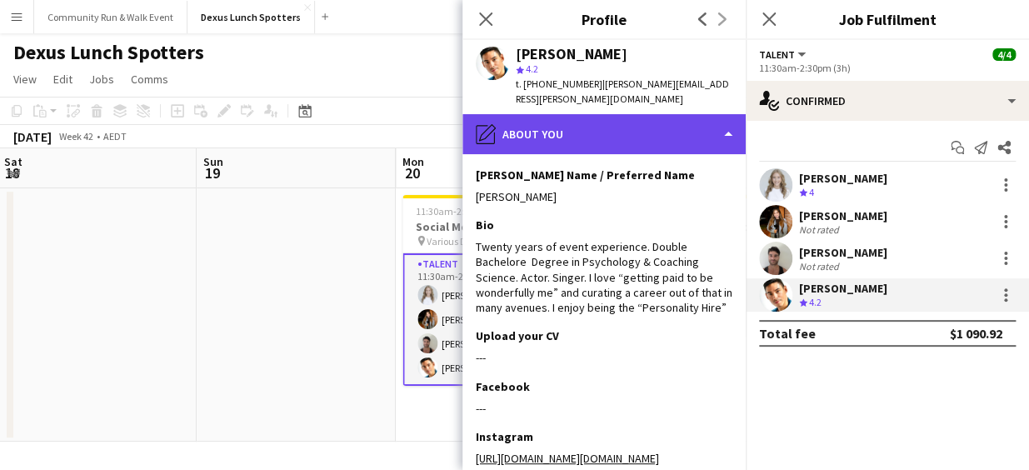
click at [670, 129] on div "pencil4 About you" at bounding box center [603, 134] width 283 height 40
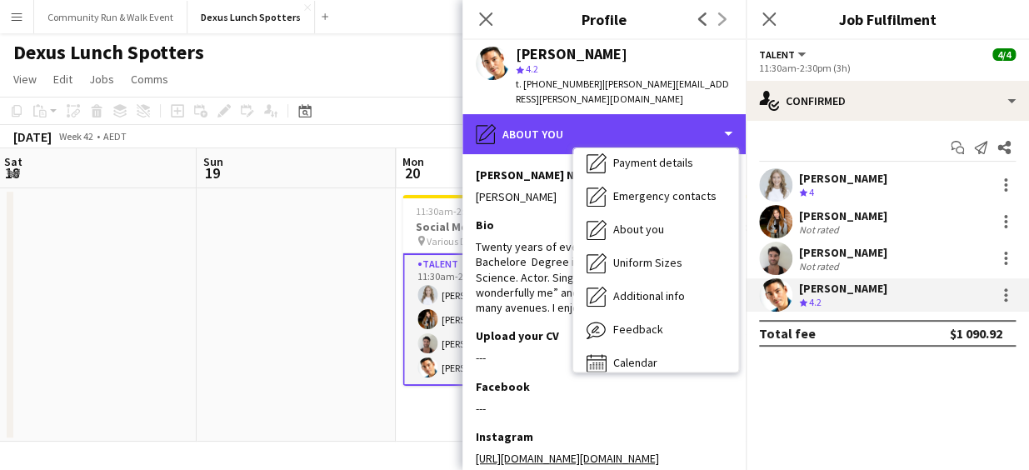
scroll to position [156, 0]
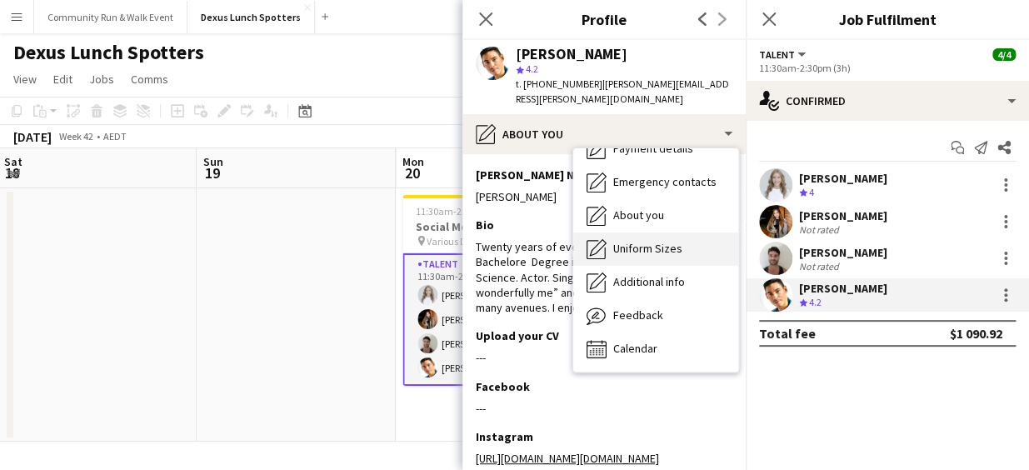
click at [670, 241] on span "Uniform Sizes" at bounding box center [647, 248] width 69 height 15
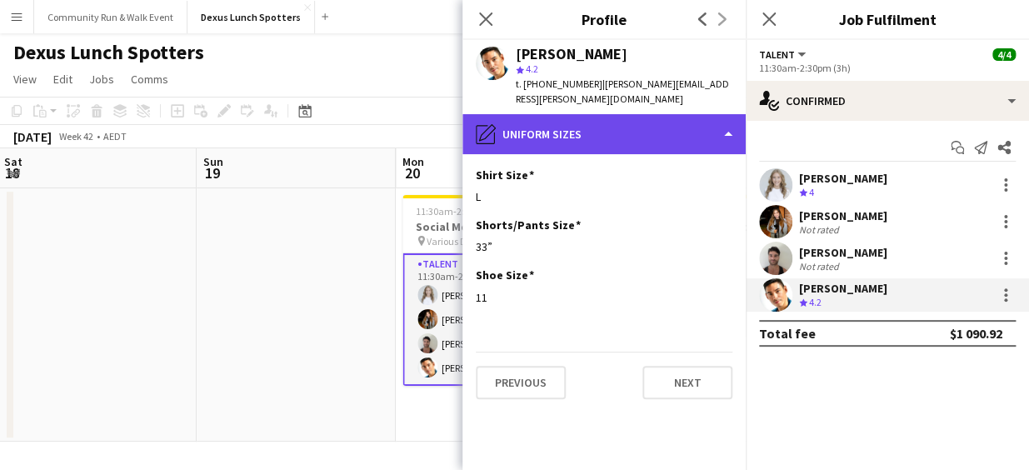
click at [588, 120] on div "pencil4 Uniform Sizes" at bounding box center [603, 134] width 283 height 40
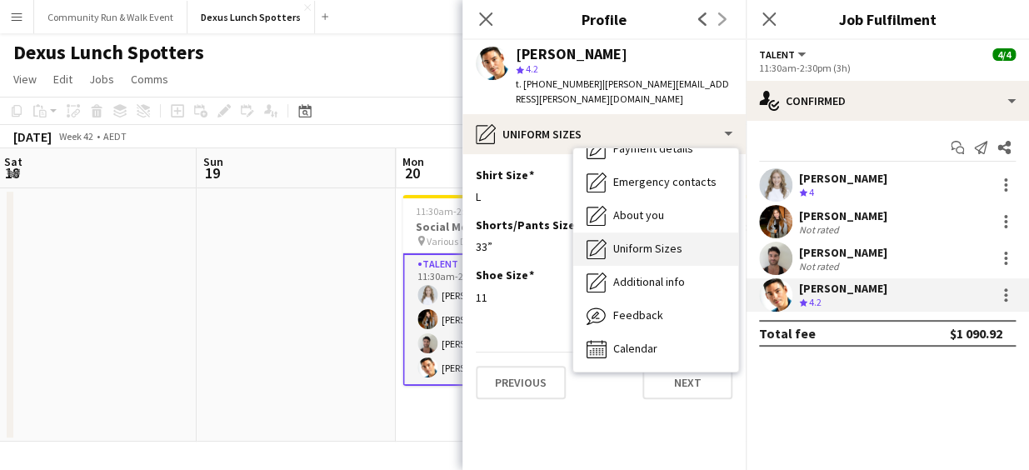
click at [649, 232] on div "Uniform Sizes Uniform Sizes" at bounding box center [655, 248] width 165 height 33
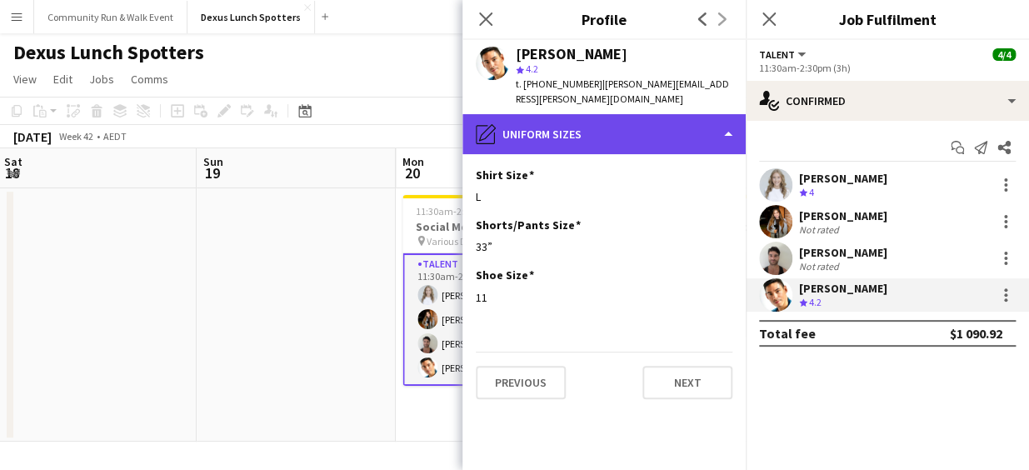
click at [618, 120] on div "pencil4 Uniform Sizes" at bounding box center [603, 134] width 283 height 40
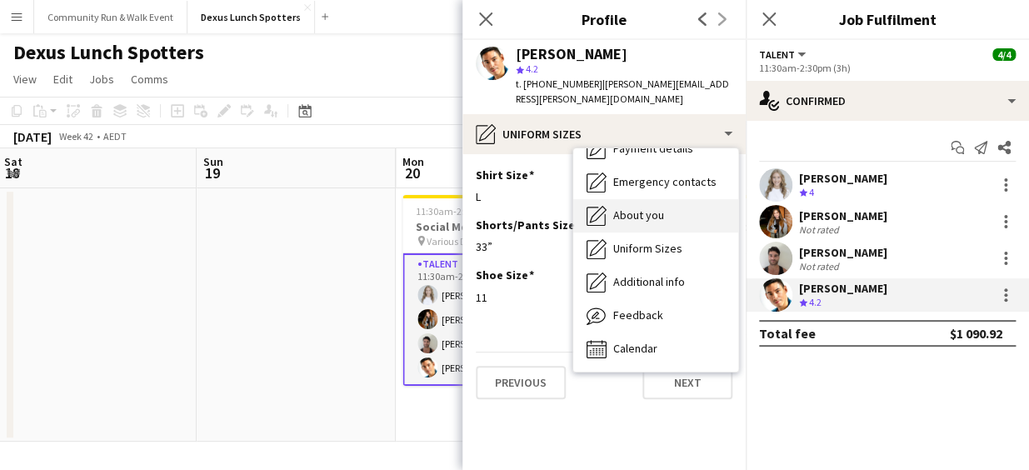
click at [644, 207] on div "About you About you" at bounding box center [655, 215] width 165 height 33
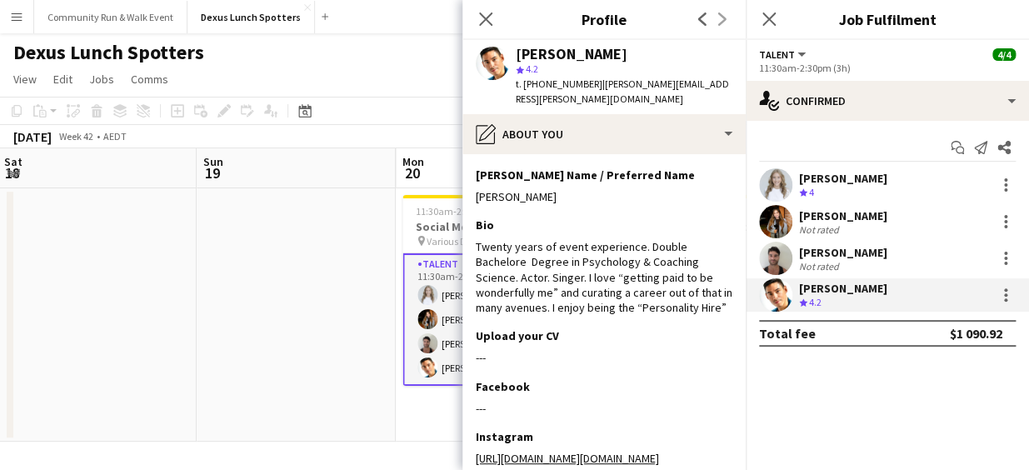
scroll to position [108, 0]
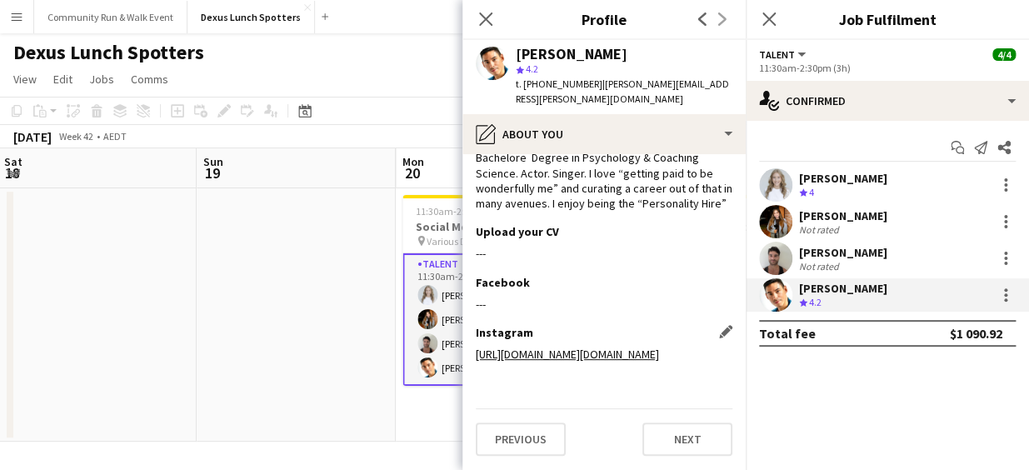
click at [596, 360] on link "[URL][DOMAIN_NAME][DOMAIN_NAME]" at bounding box center [567, 353] width 183 height 15
click at [757, 257] on div "[PERSON_NAME] Not rated" at bounding box center [886, 258] width 283 height 33
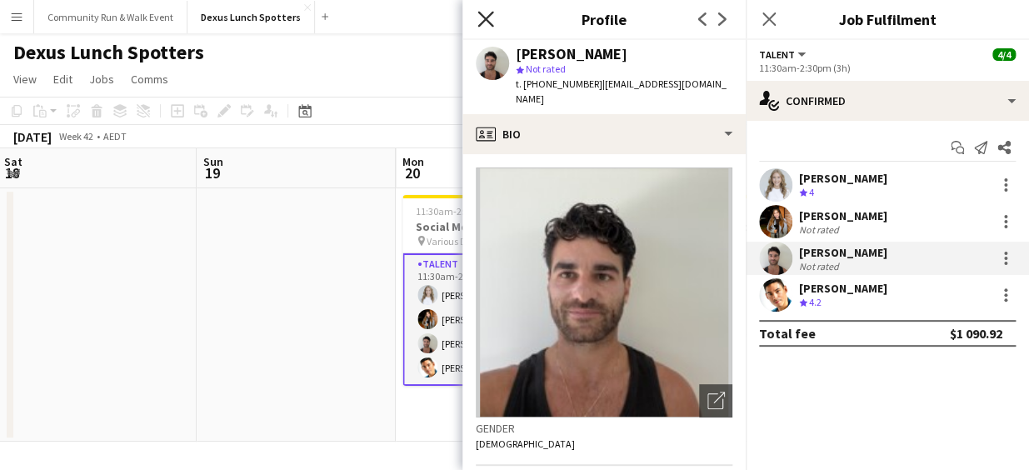
click at [483, 24] on icon "Close pop-in" at bounding box center [485, 19] width 16 height 16
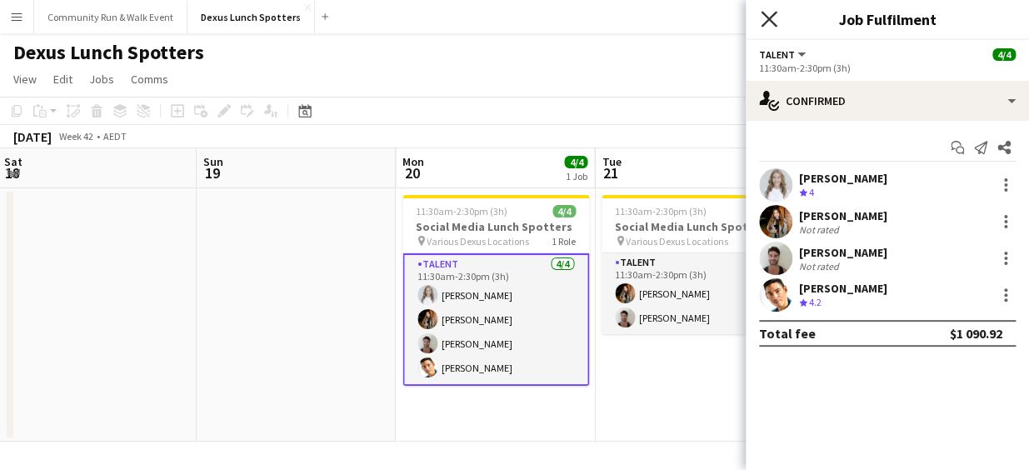
click at [770, 17] on icon at bounding box center [768, 19] width 16 height 16
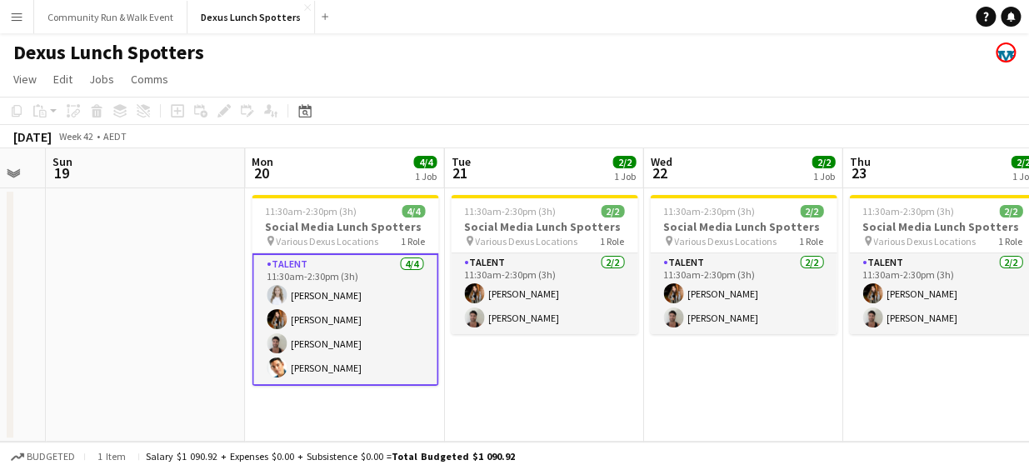
scroll to position [0, 755]
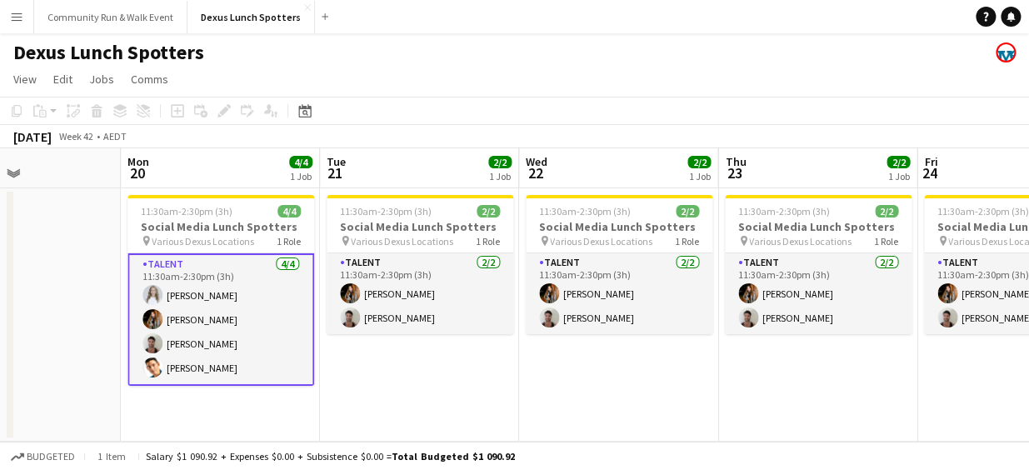
drag, startPoint x: 760, startPoint y: 394, endPoint x: 470, endPoint y: 441, distance: 294.4
click at [470, 441] on app-board "Dexus Lunch Spotters View Day view expanded Day view collapsed Month view Date …" at bounding box center [514, 251] width 1029 height 436
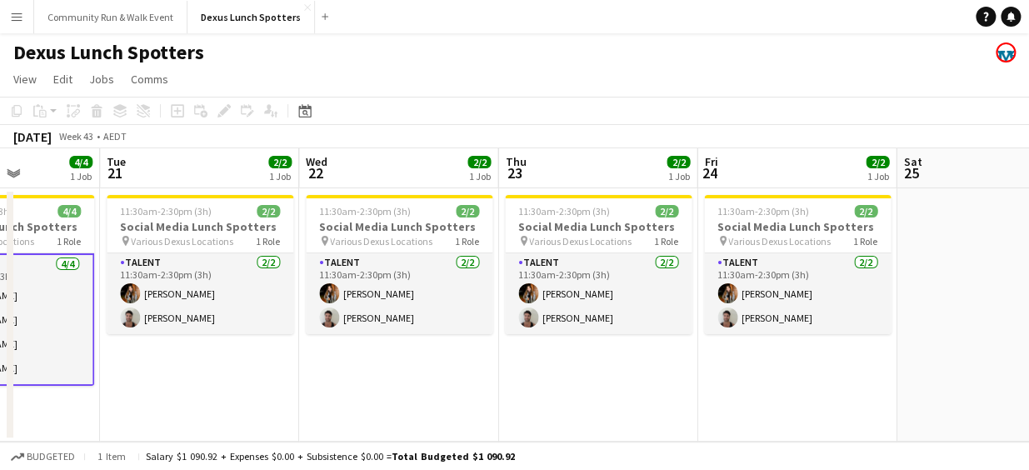
scroll to position [0, 809]
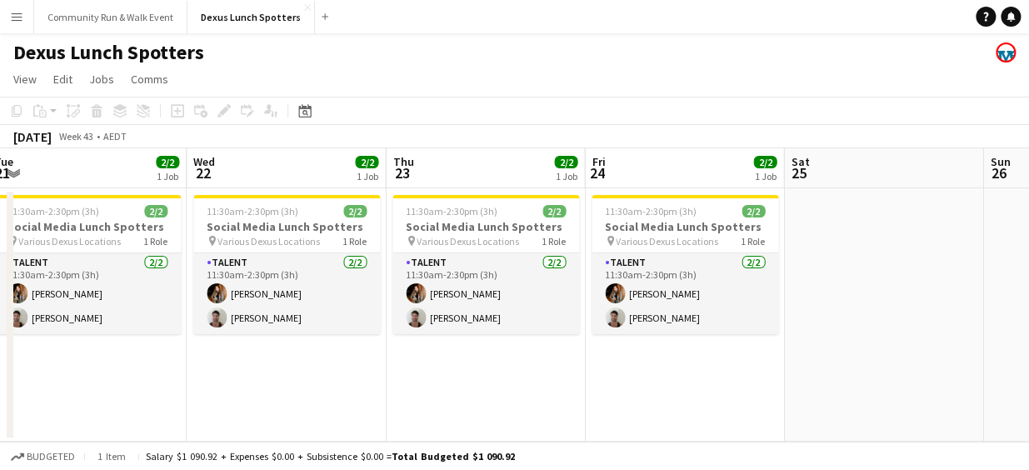
drag, startPoint x: 614, startPoint y: 400, endPoint x: 281, endPoint y: 388, distance: 332.5
click at [281, 388] on app-calendar-viewport "Fri 17 Sat 18 Sun 19 Mon 20 4/4 1 Job Tue 21 2/2 1 Job Wed 22 2/2 1 Job Thu 23 …" at bounding box center [514, 294] width 1029 height 293
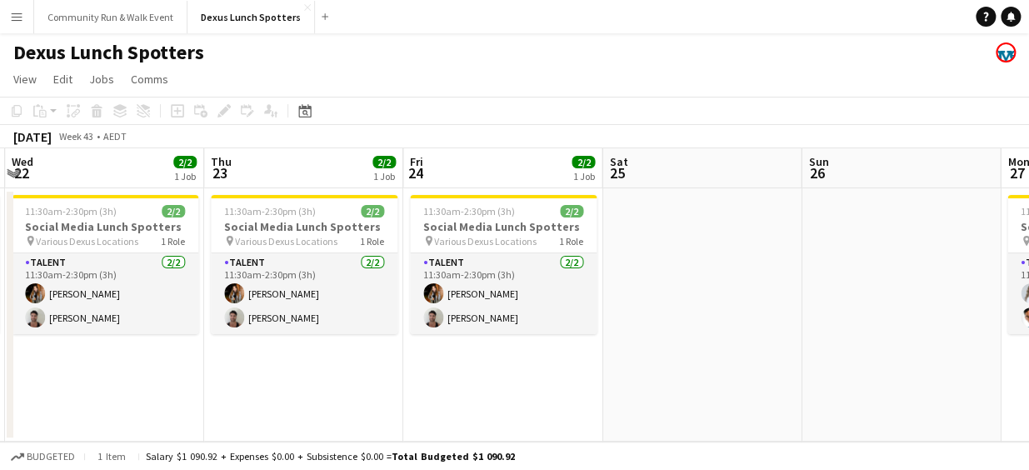
drag, startPoint x: 633, startPoint y: 361, endPoint x: 451, endPoint y: 371, distance: 182.7
click at [451, 371] on app-calendar-viewport "Sun 19 Mon 20 4/4 1 Job Tue 21 2/2 1 Job Wed 22 2/2 1 Job Thu 23 2/2 1 Job Fri …" at bounding box center [514, 294] width 1029 height 293
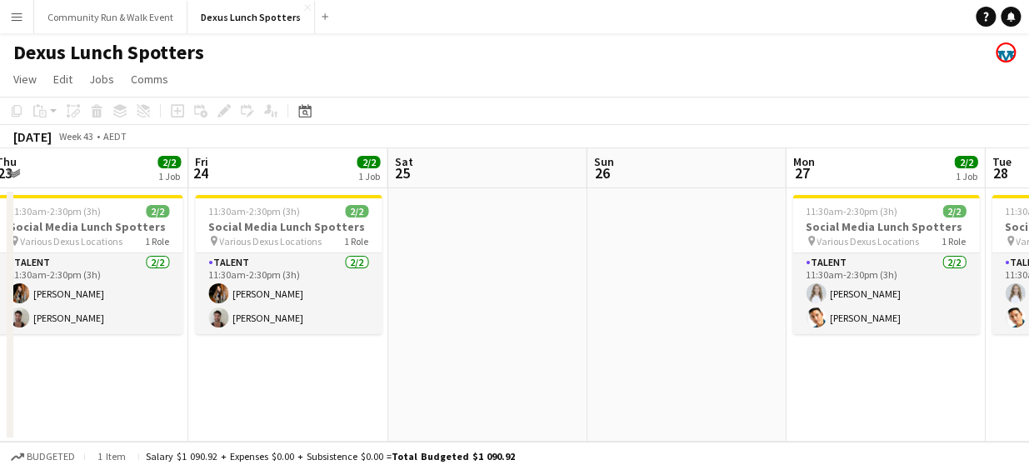
drag, startPoint x: 635, startPoint y: 377, endPoint x: 421, endPoint y: 345, distance: 216.5
click at [421, 345] on app-calendar-viewport "Sun 19 Mon 20 4/4 1 Job Tue 21 2/2 1 Job Wed 22 2/2 1 Job Thu 23 2/2 1 Job Fri …" at bounding box center [514, 294] width 1029 height 293
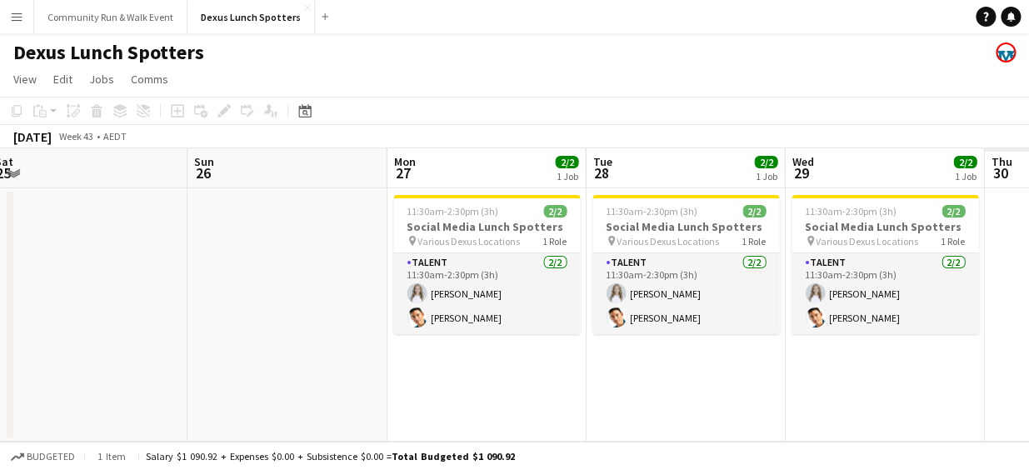
drag, startPoint x: 625, startPoint y: 318, endPoint x: 407, endPoint y: 290, distance: 220.0
click at [407, 290] on app-calendar-viewport "Tue 21 2/2 1 Job Wed 22 2/2 1 Job Thu 23 2/2 1 Job Fri 24 2/2 1 Job Sat 25 Sun …" at bounding box center [514, 294] width 1029 height 293
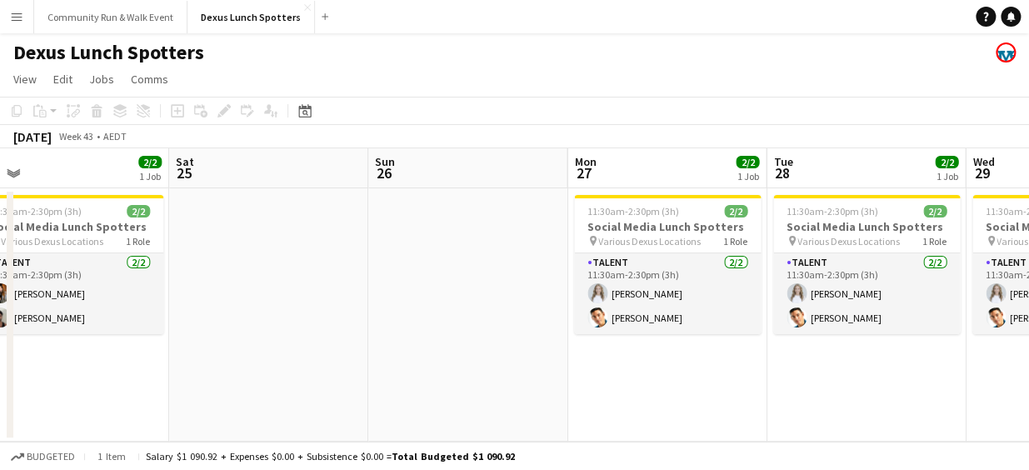
click at [537, 226] on app-date-cell at bounding box center [467, 314] width 199 height 253
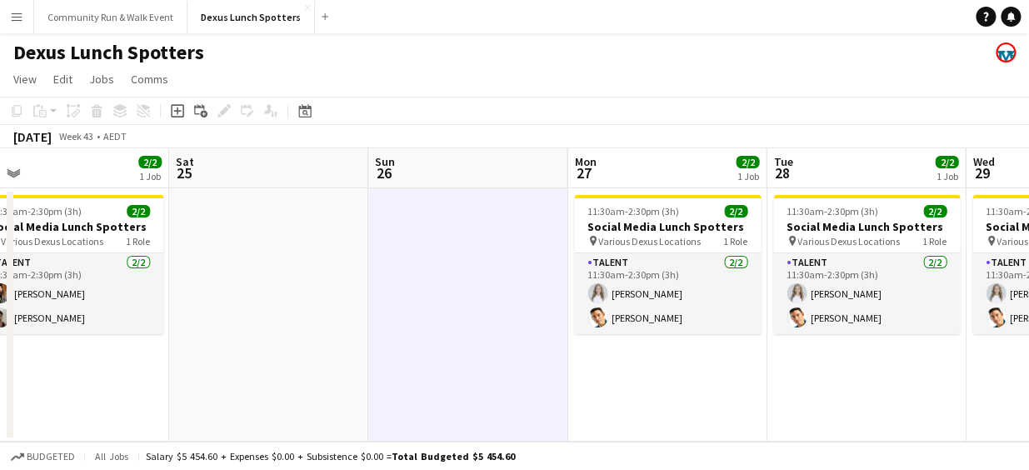
click at [19, 18] on app-icon "Menu" at bounding box center [16, 16] width 13 height 13
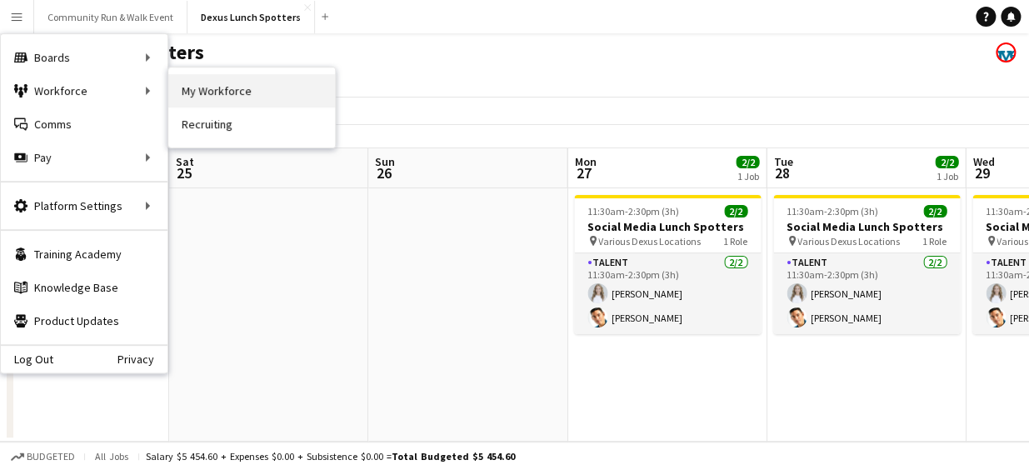
click at [237, 83] on link "My Workforce" at bounding box center [251, 90] width 167 height 33
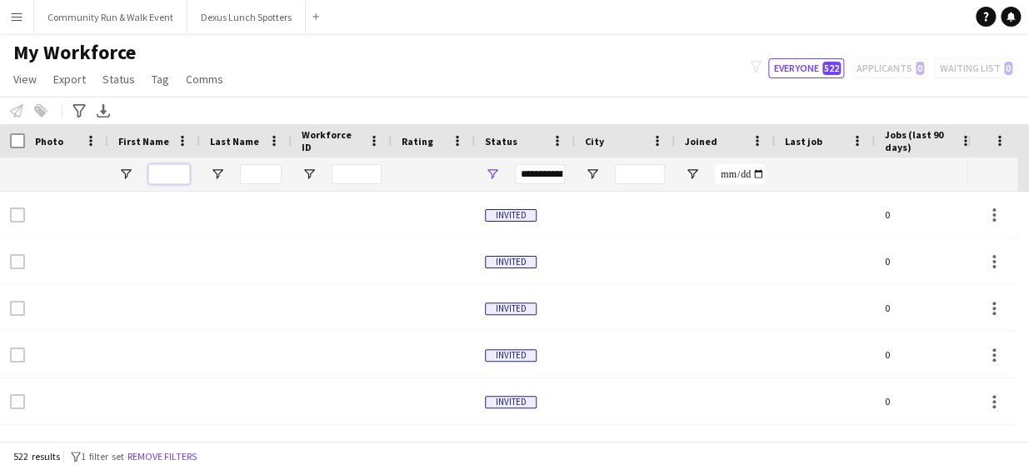
click at [153, 181] on input "First Name Filter Input" at bounding box center [169, 174] width 42 height 20
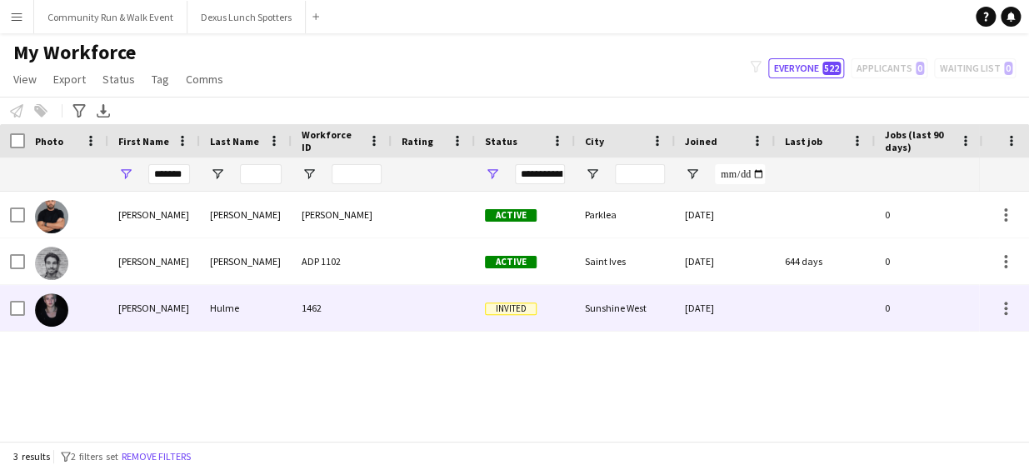
click at [62, 314] on img at bounding box center [51, 309] width 33 height 33
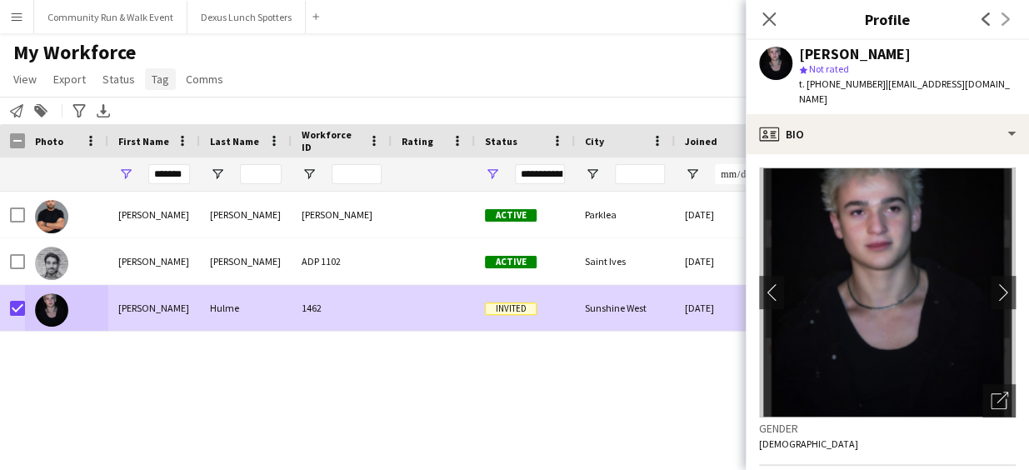
click at [158, 70] on link "Tag" at bounding box center [160, 79] width 31 height 22
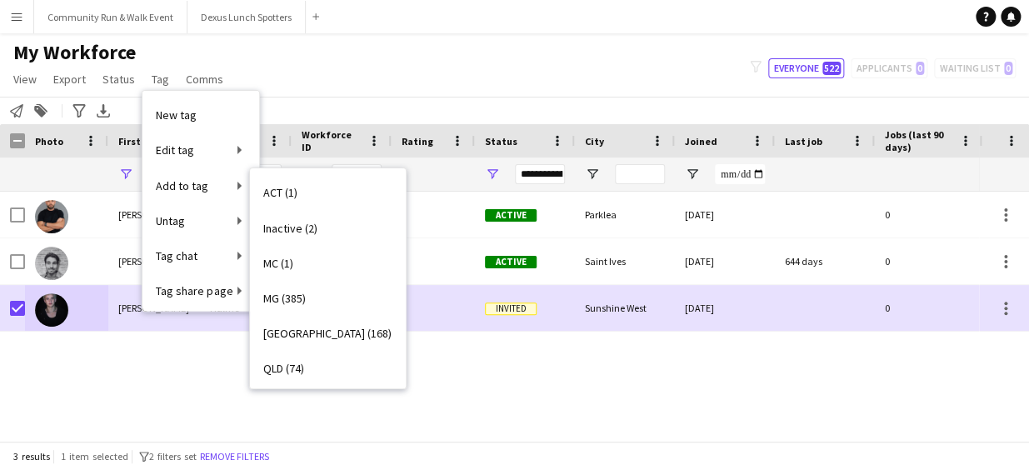
scroll to position [180, 0]
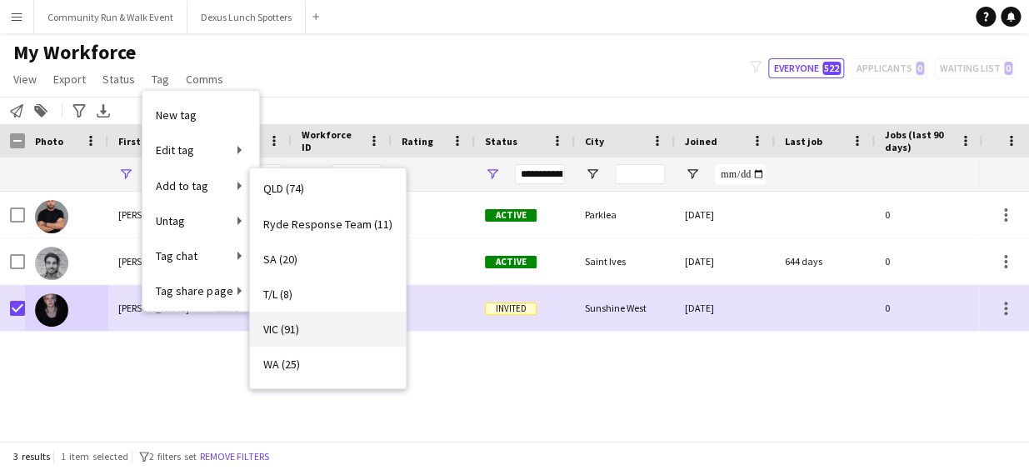
click at [324, 321] on link "VIC (91)" at bounding box center [328, 328] width 156 height 35
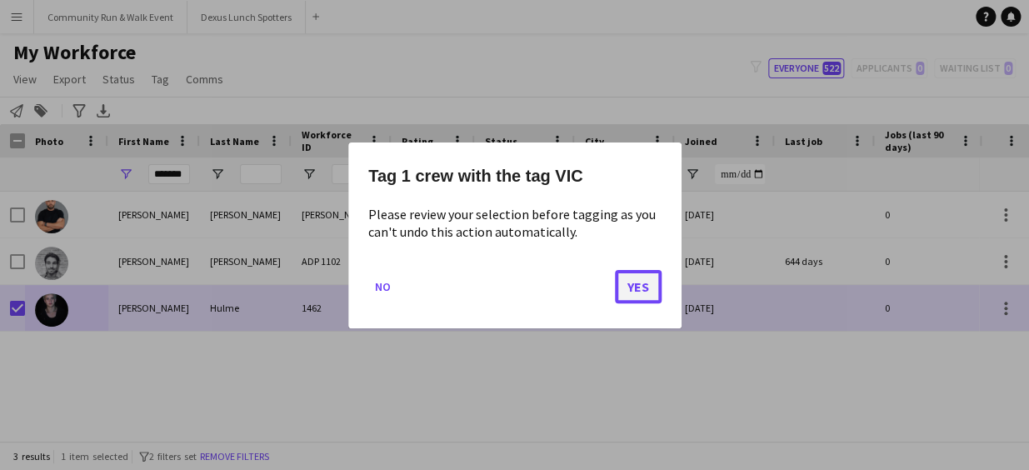
click at [636, 290] on button "Yes" at bounding box center [638, 285] width 47 height 33
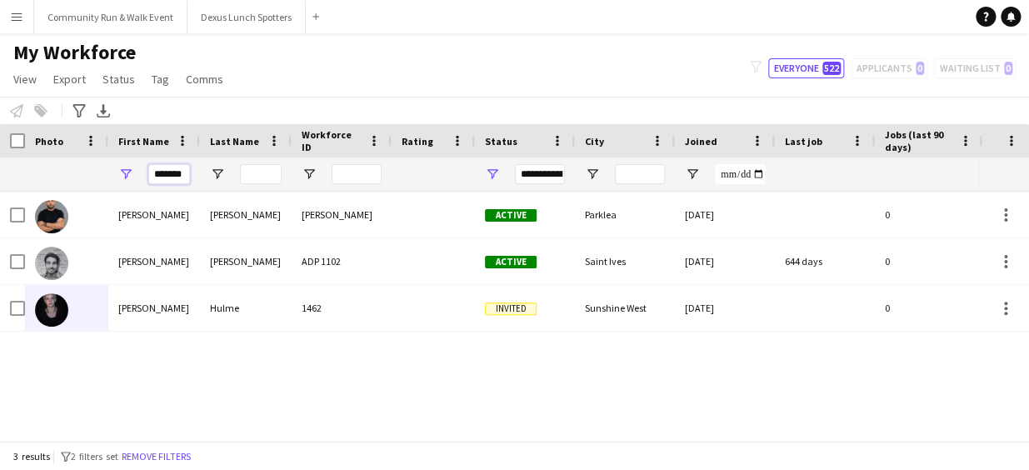
drag, startPoint x: 152, startPoint y: 172, endPoint x: 235, endPoint y: 181, distance: 83.8
click at [235, 181] on div "*******" at bounding box center [944, 173] width 1889 height 33
type input "*****"
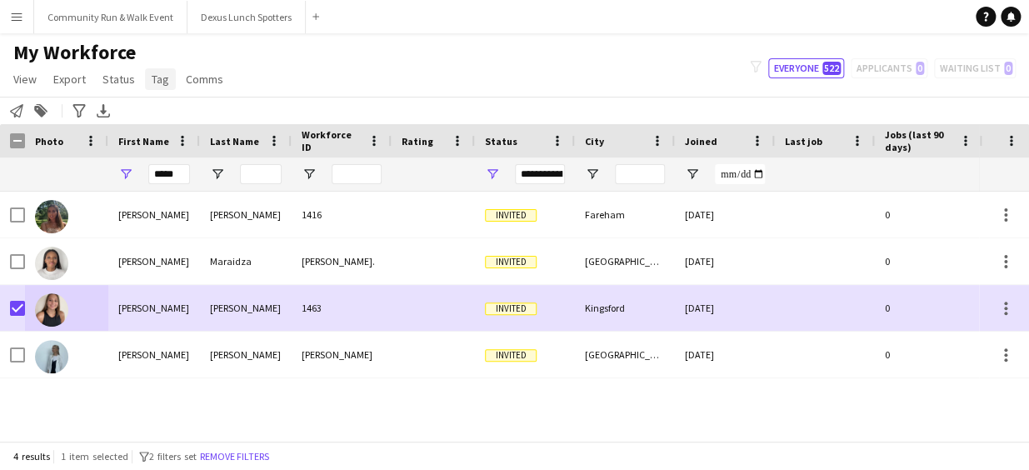
click at [157, 77] on span "Tag" at bounding box center [160, 79] width 17 height 15
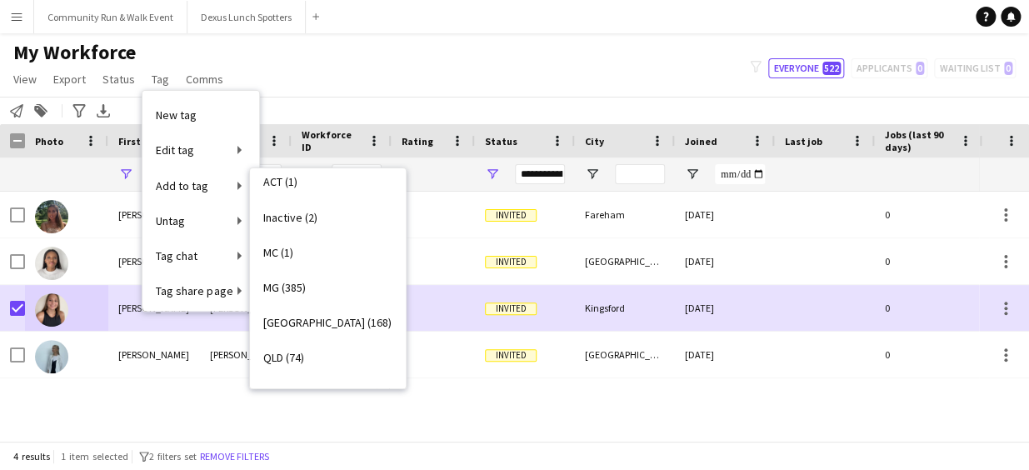
scroll to position [0, 0]
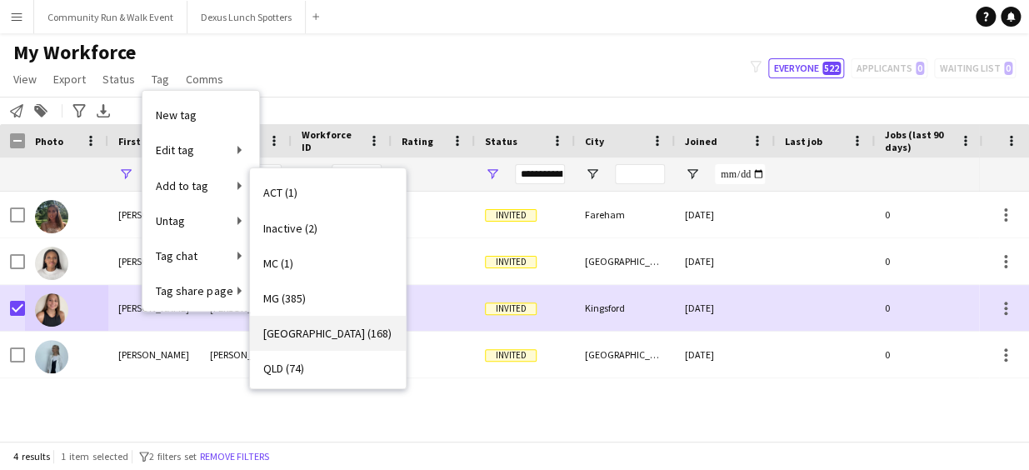
click at [301, 323] on link "[GEOGRAPHIC_DATA] (168)" at bounding box center [328, 333] width 156 height 35
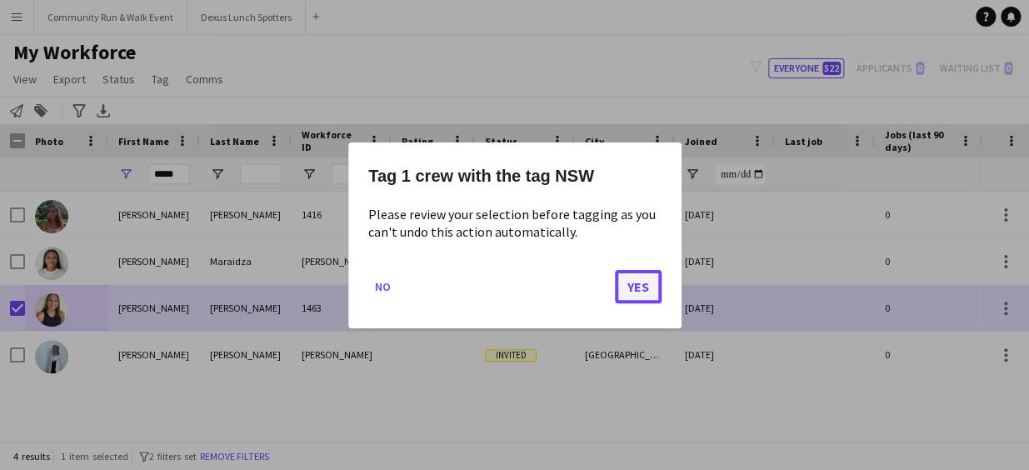
click at [632, 276] on button "Yes" at bounding box center [638, 285] width 47 height 33
